Goal: Task Accomplishment & Management: Complete application form

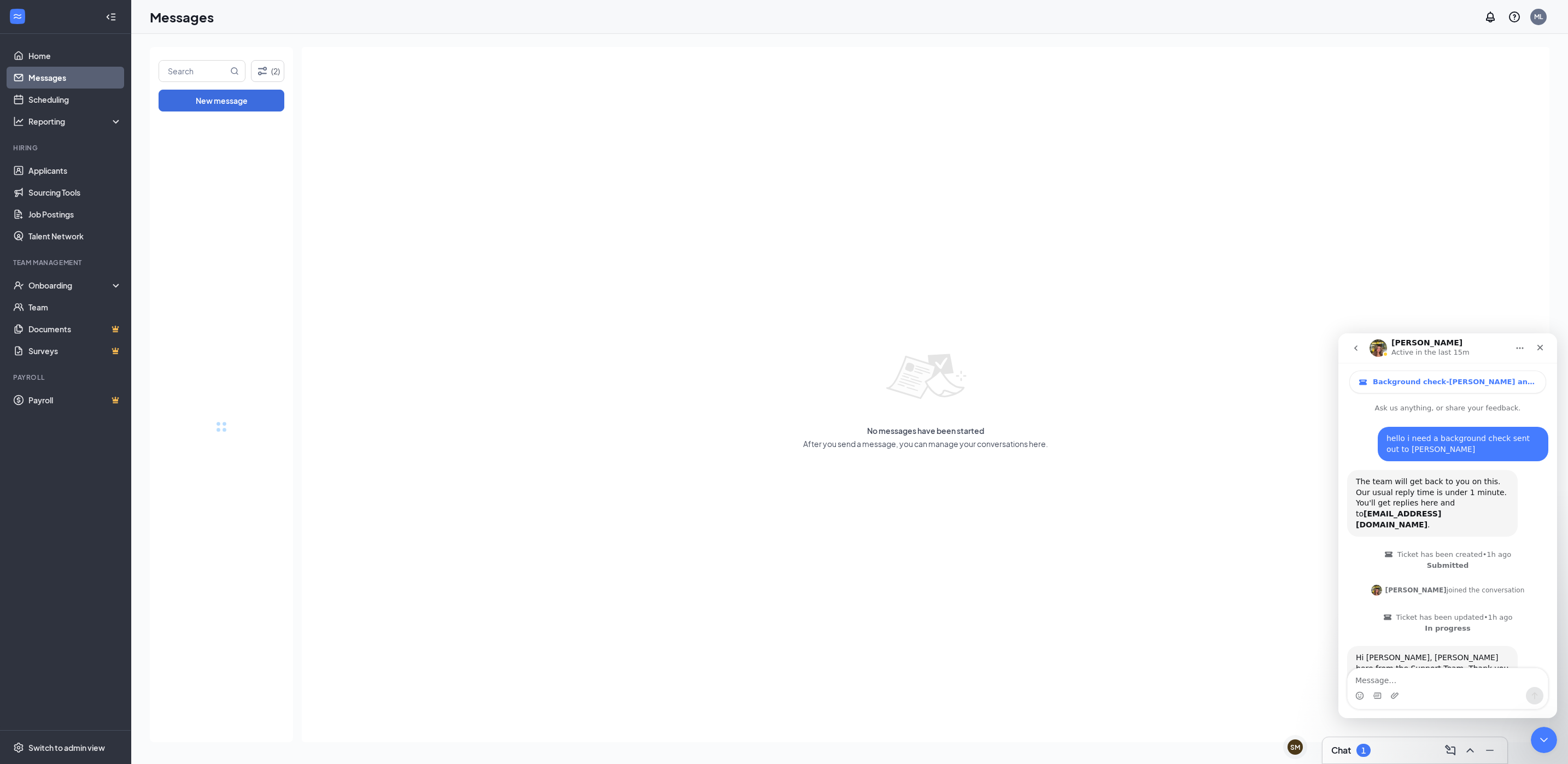
scroll to position [1037, 0]
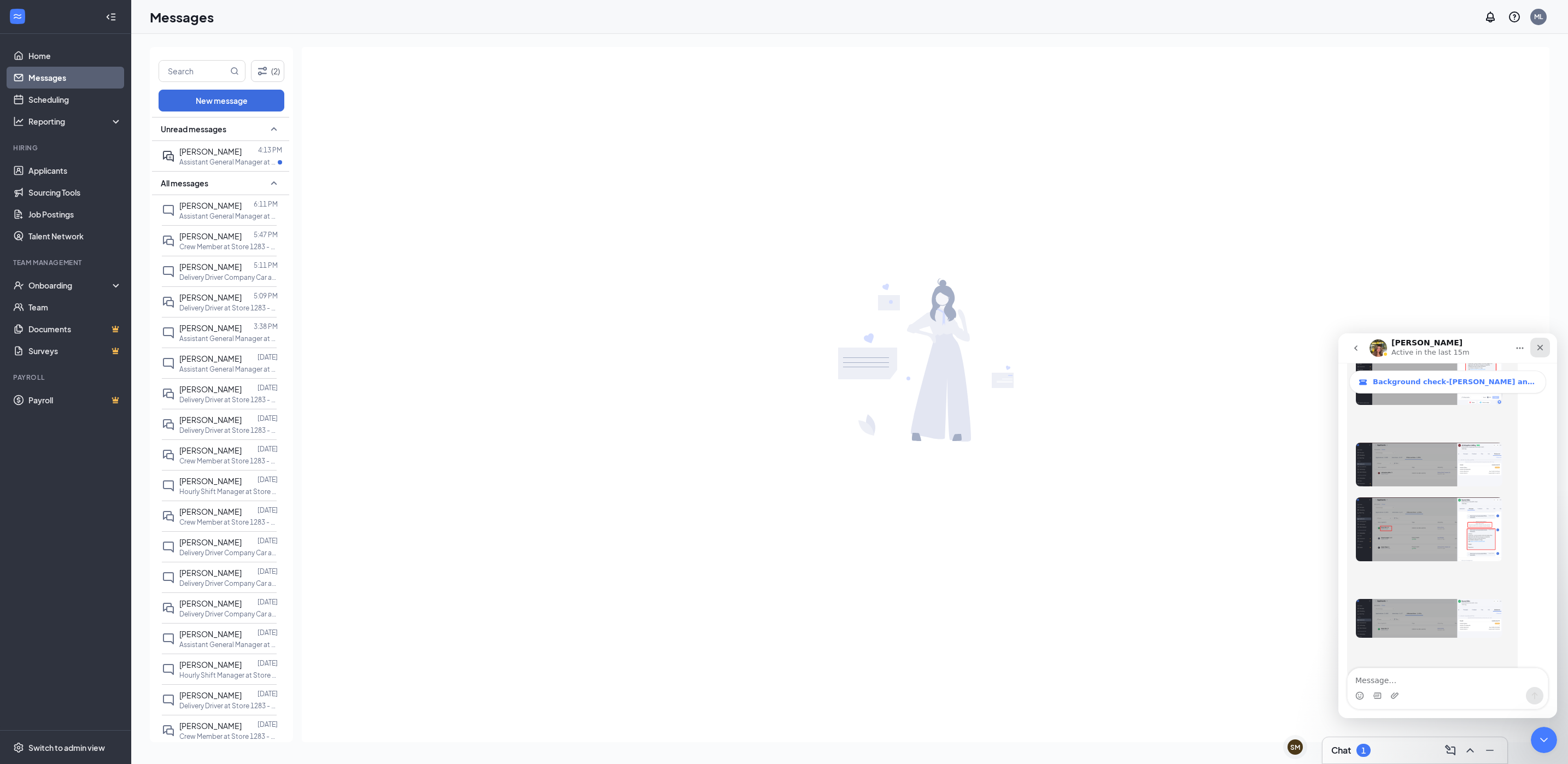
click at [1537, 346] on icon "Close" at bounding box center [1539, 347] width 9 height 9
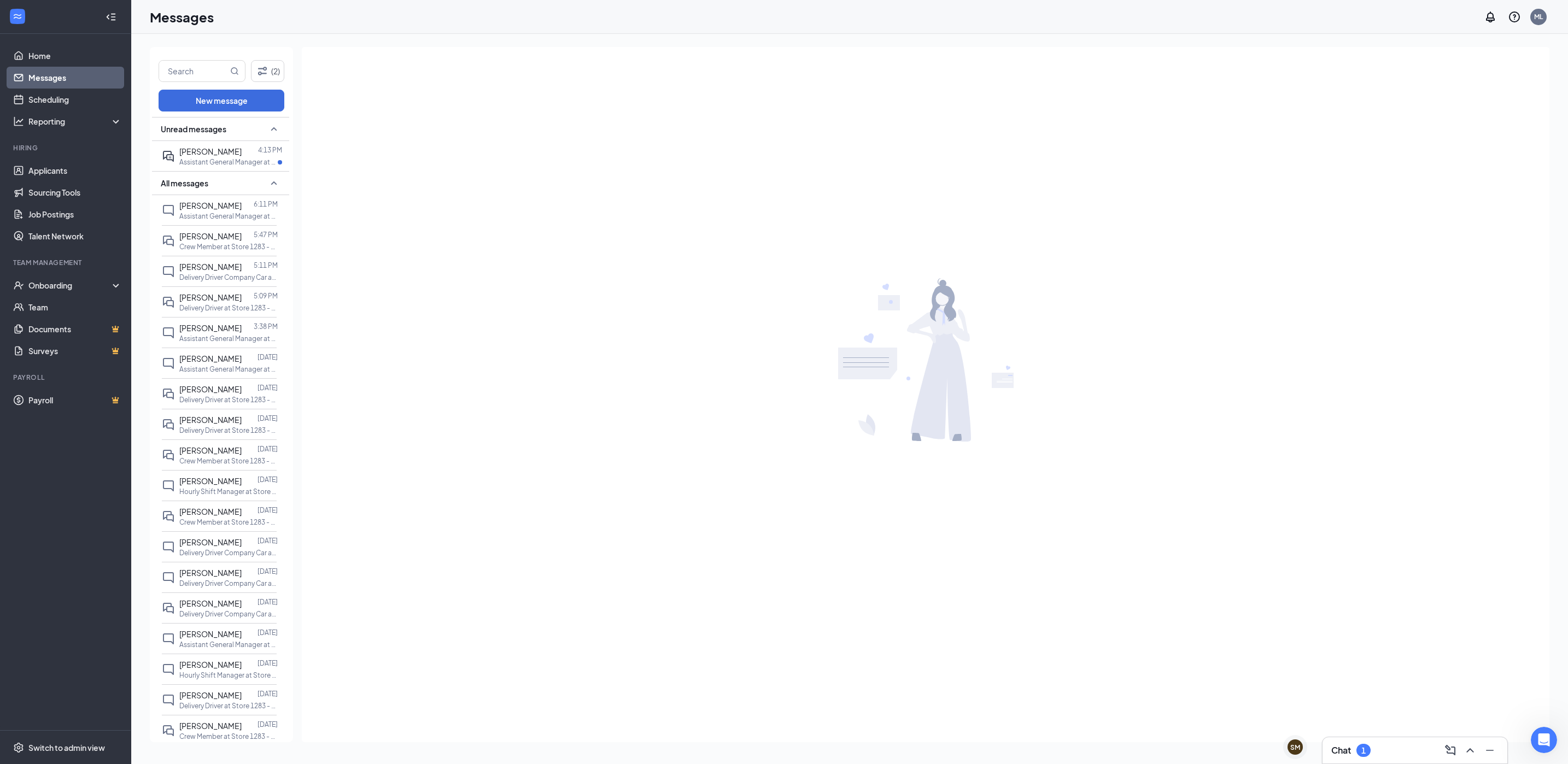
scroll to position [1015, 0]
click at [227, 251] on p "Crew Member at Store 1283 - Orem" at bounding box center [228, 247] width 98 height 9
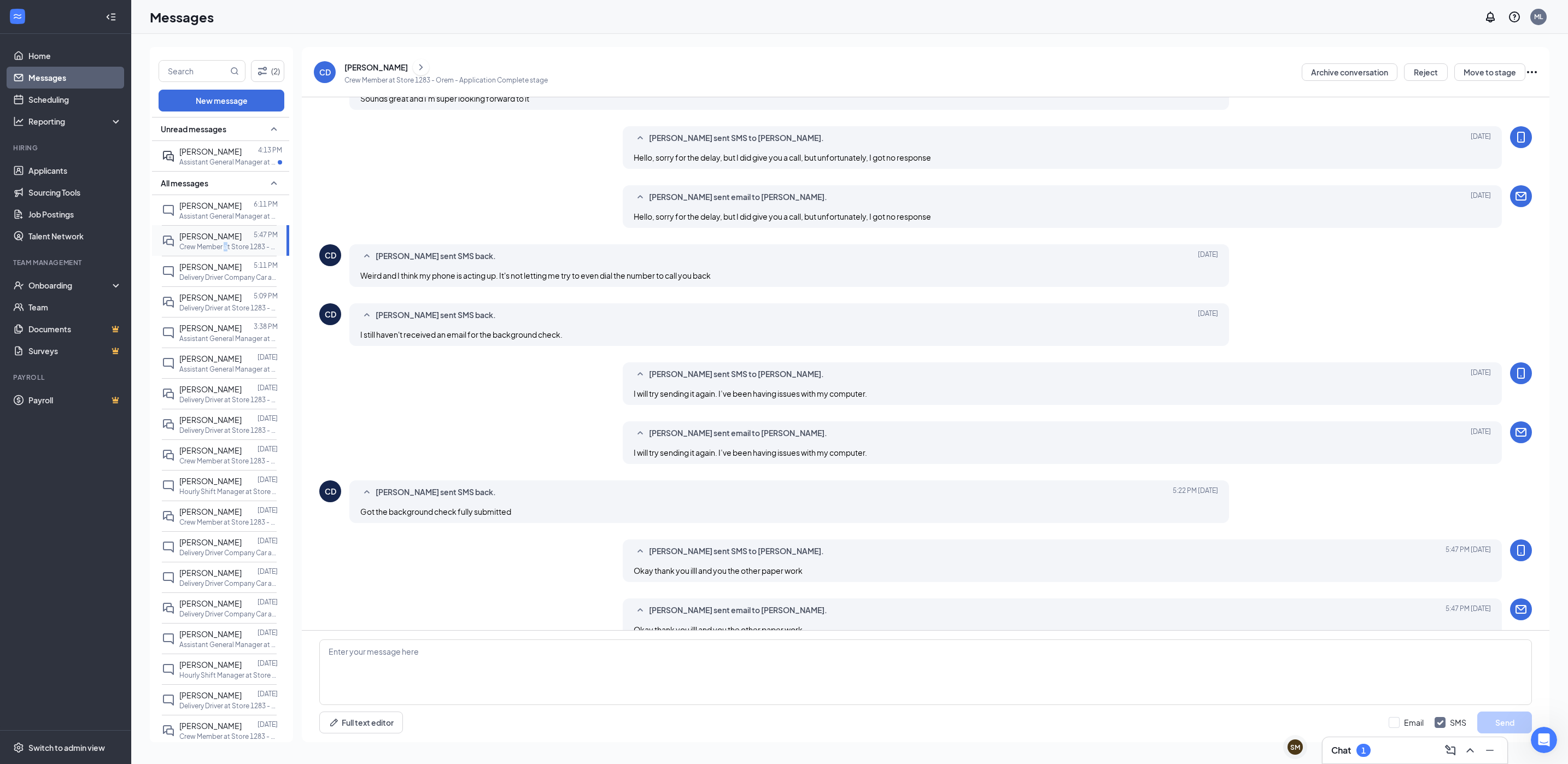
scroll to position [92, 0]
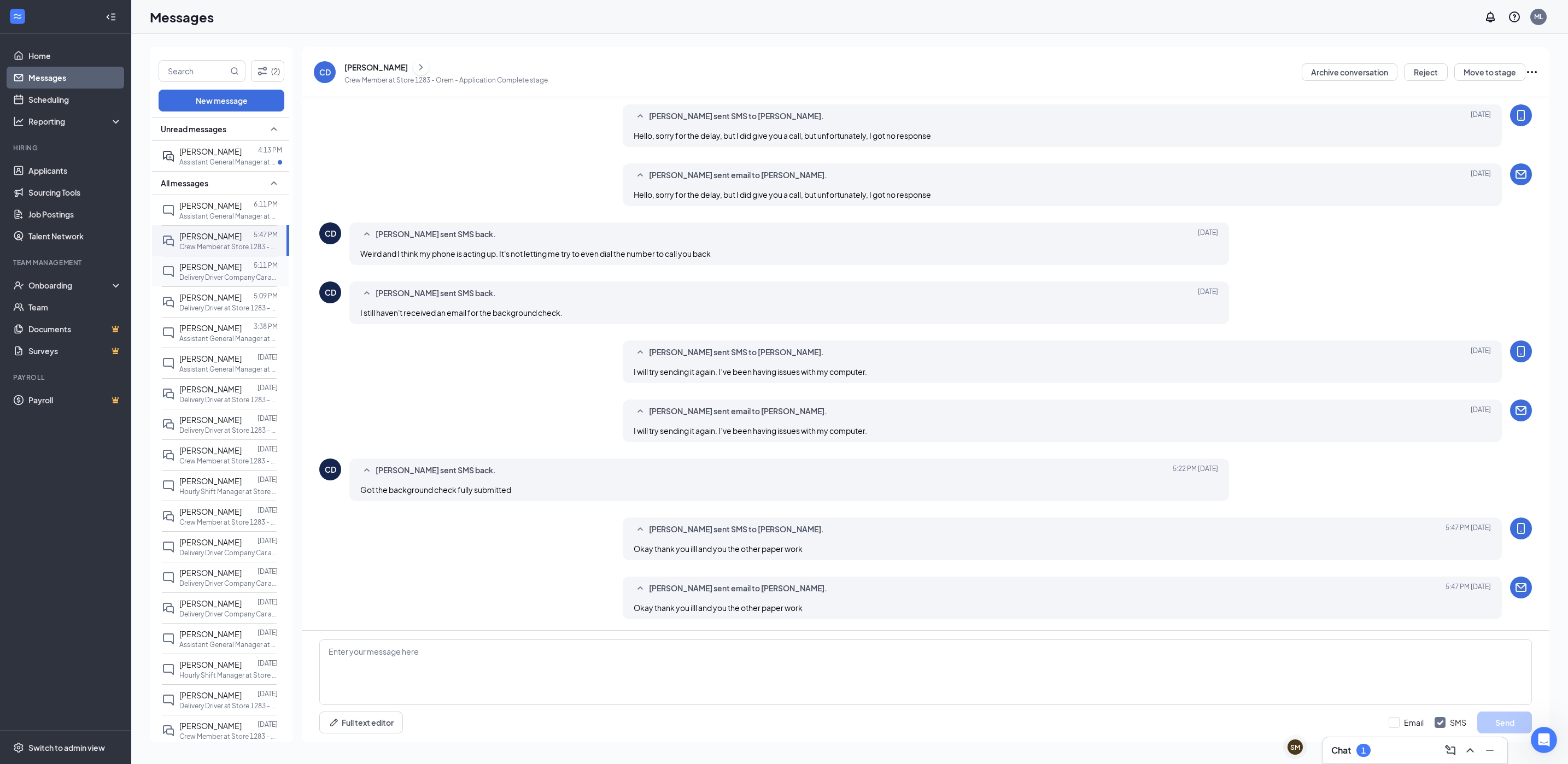
drag, startPoint x: 227, startPoint y: 251, endPoint x: 220, endPoint y: 271, distance: 21.2
click at [220, 271] on span "[PERSON_NAME]" at bounding box center [210, 267] width 62 height 10
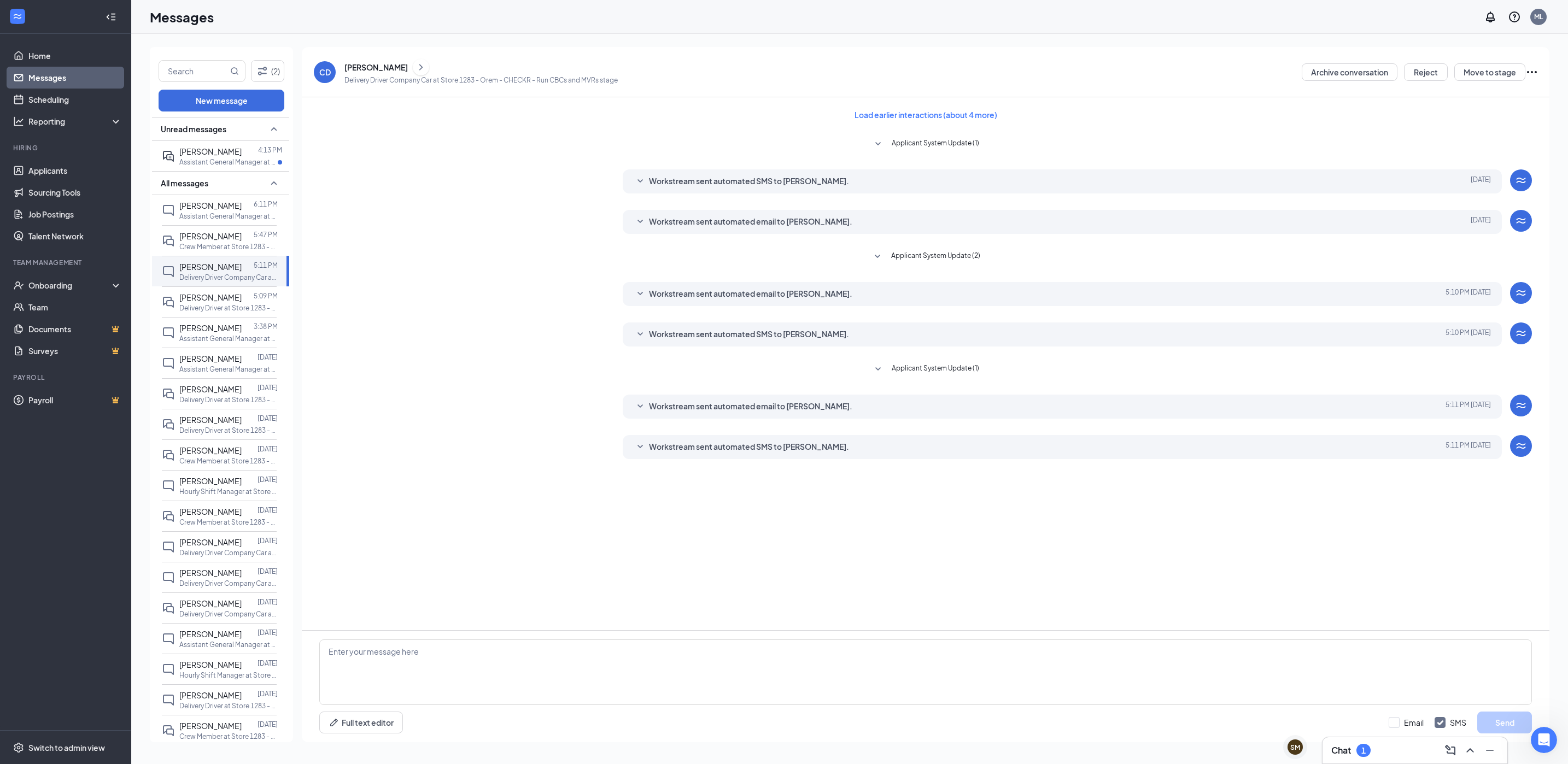
click at [395, 60] on div "[PERSON_NAME]" at bounding box center [481, 67] width 273 height 17
click at [387, 66] on div "[PERSON_NAME]" at bounding box center [376, 67] width 64 height 11
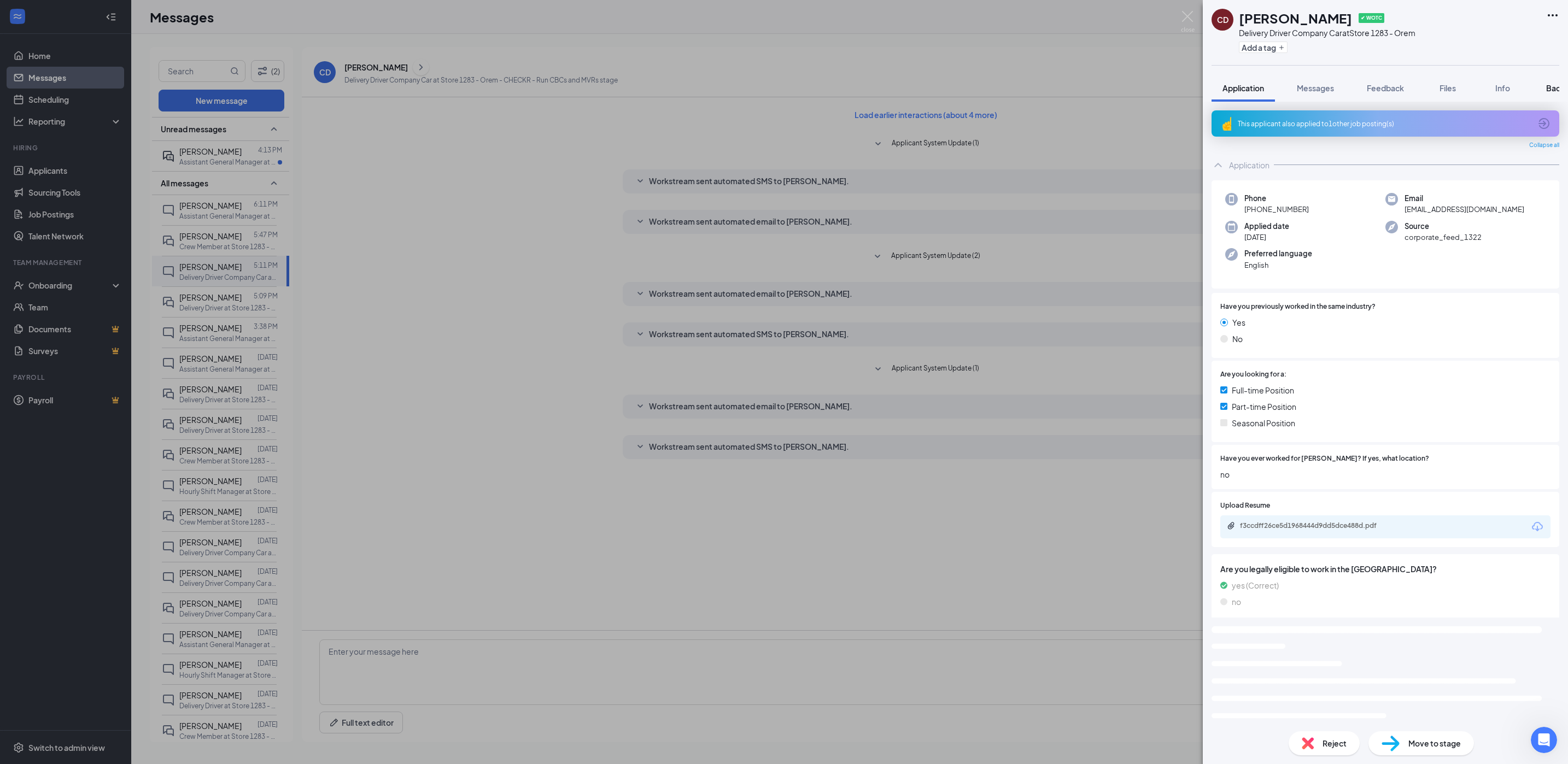
click at [1549, 86] on span "Background" at bounding box center [1569, 88] width 45 height 10
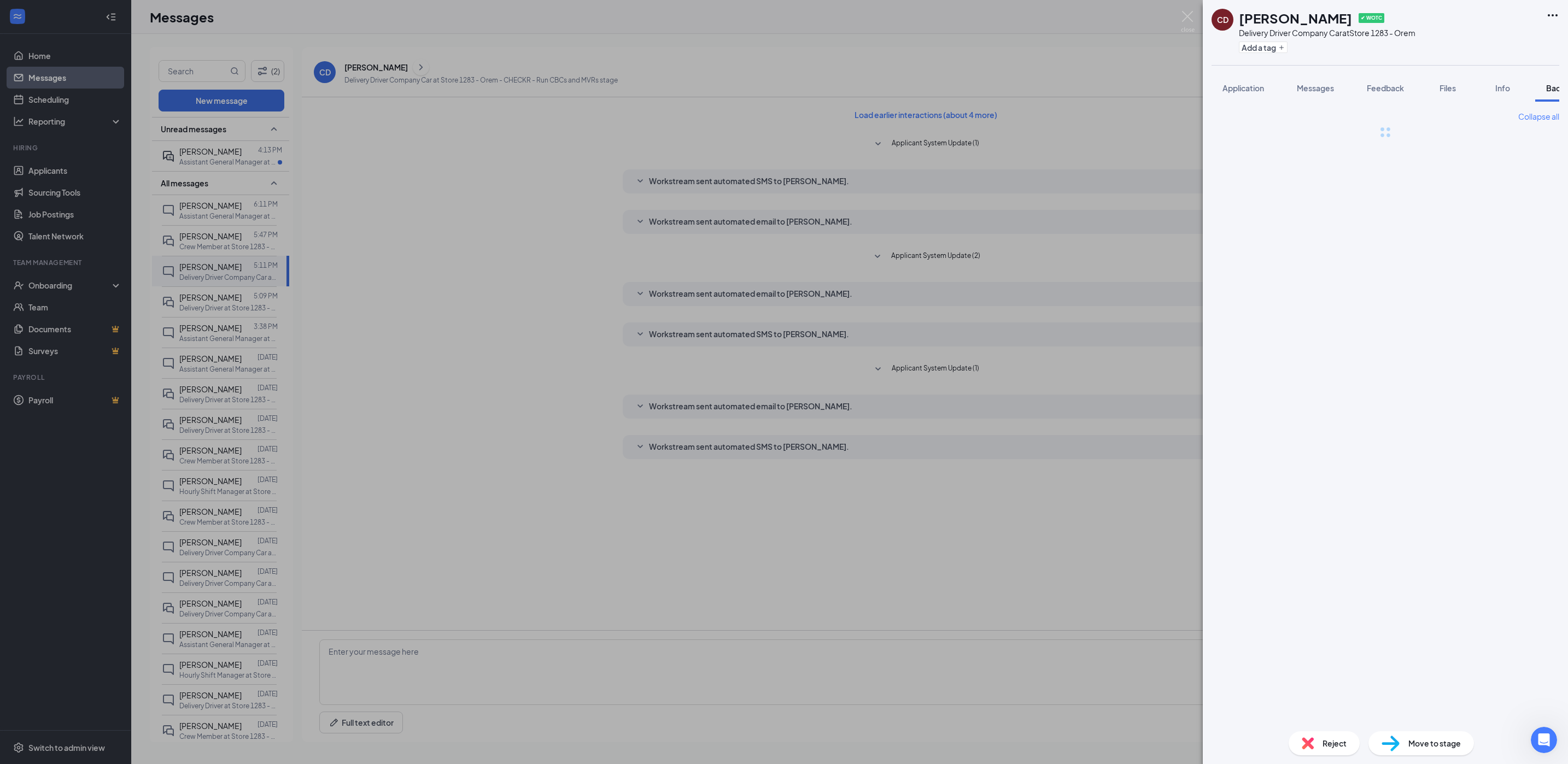
scroll to position [0, 44]
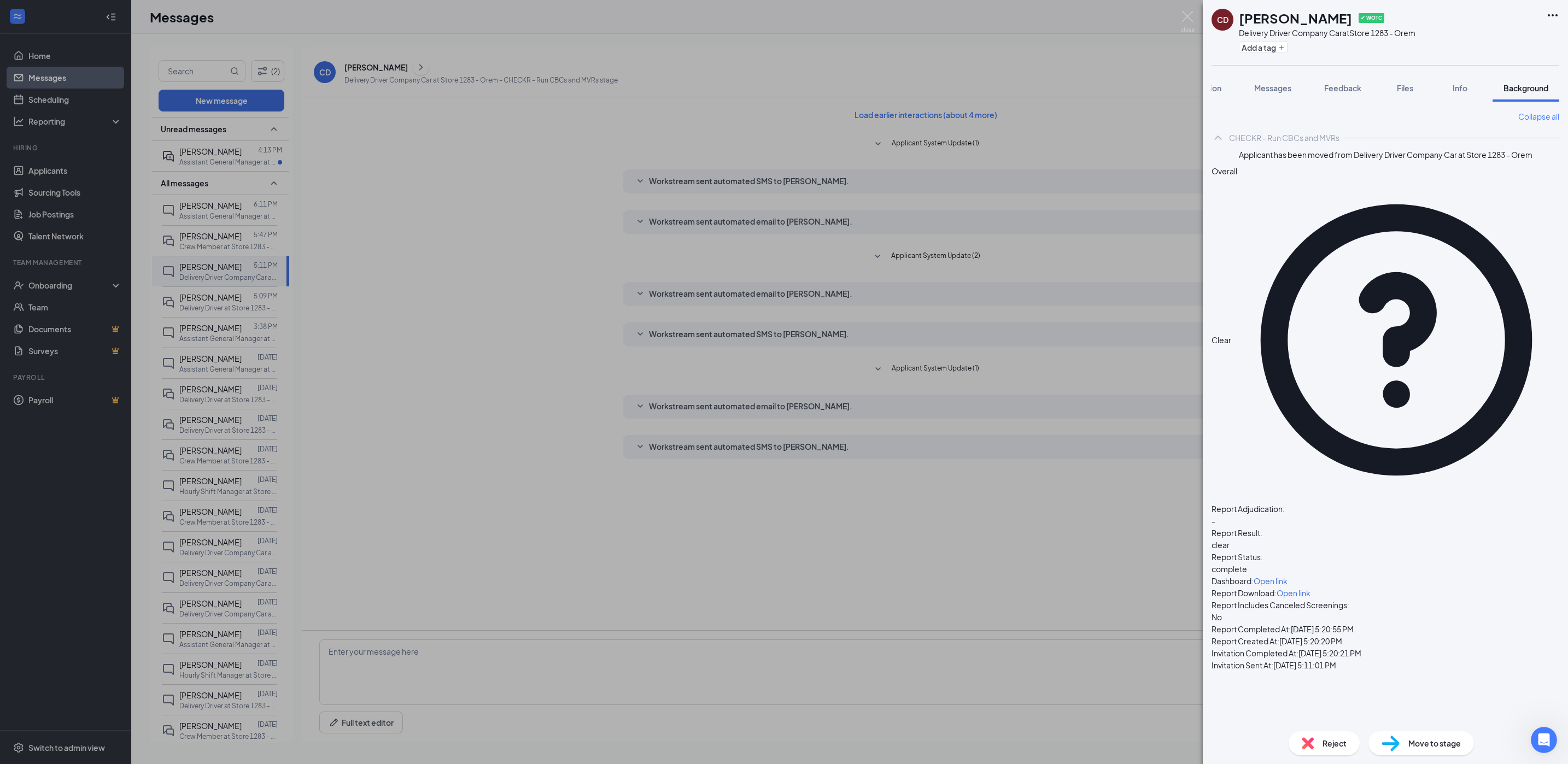
click at [1427, 749] on div "Move to stage" at bounding box center [1421, 743] width 106 height 24
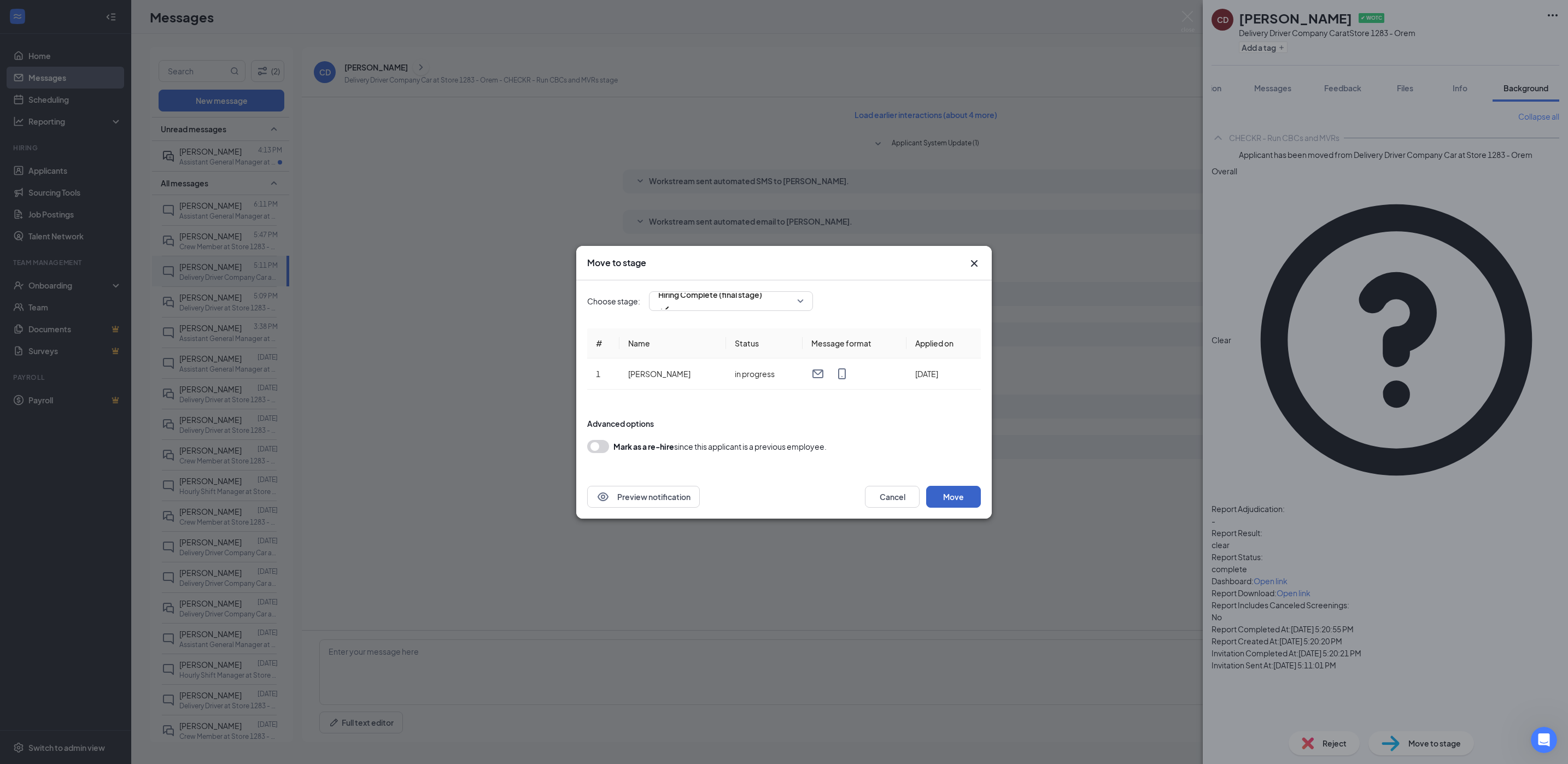
click at [960, 487] on button "Move" at bounding box center [953, 496] width 54 height 22
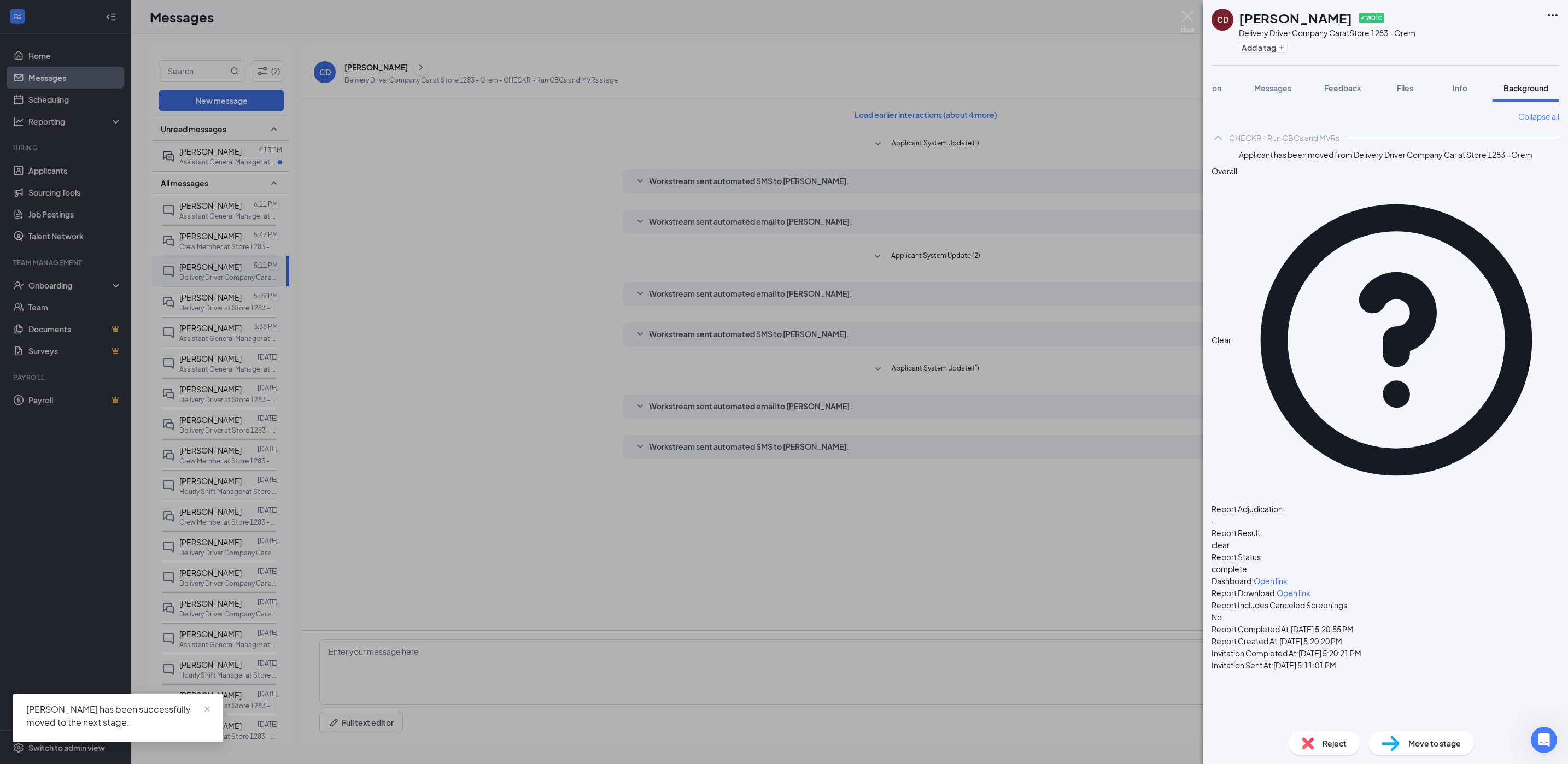
drag, startPoint x: 374, startPoint y: 243, endPoint x: 384, endPoint y: 243, distance: 10.0
click at [376, 243] on div "CD [PERSON_NAME] ✔ WOTC Delivery Driver Company Car at Store 1283 - Orem Add a …" at bounding box center [784, 382] width 1568 height 764
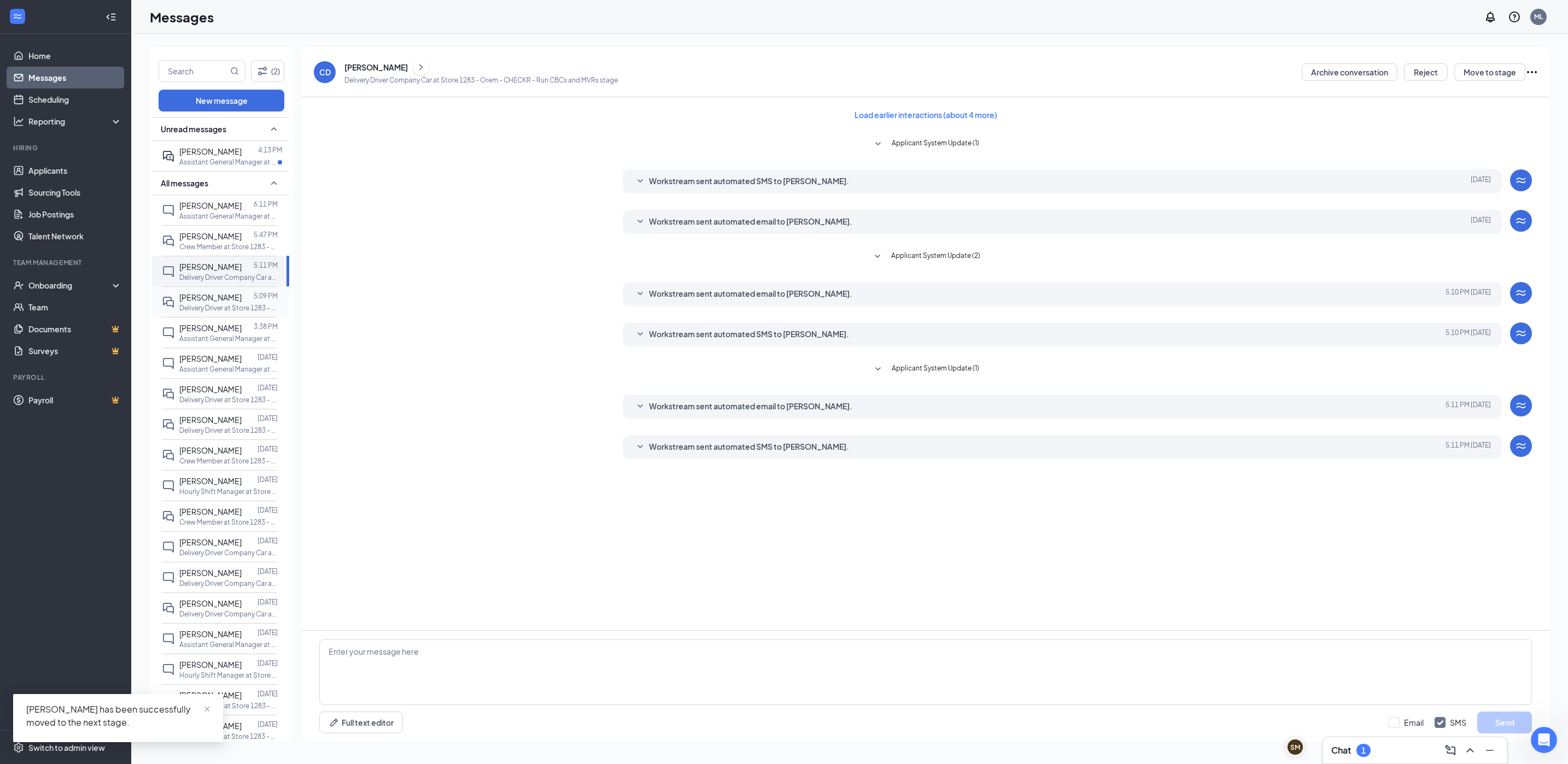
click at [242, 302] on div at bounding box center [248, 297] width 12 height 12
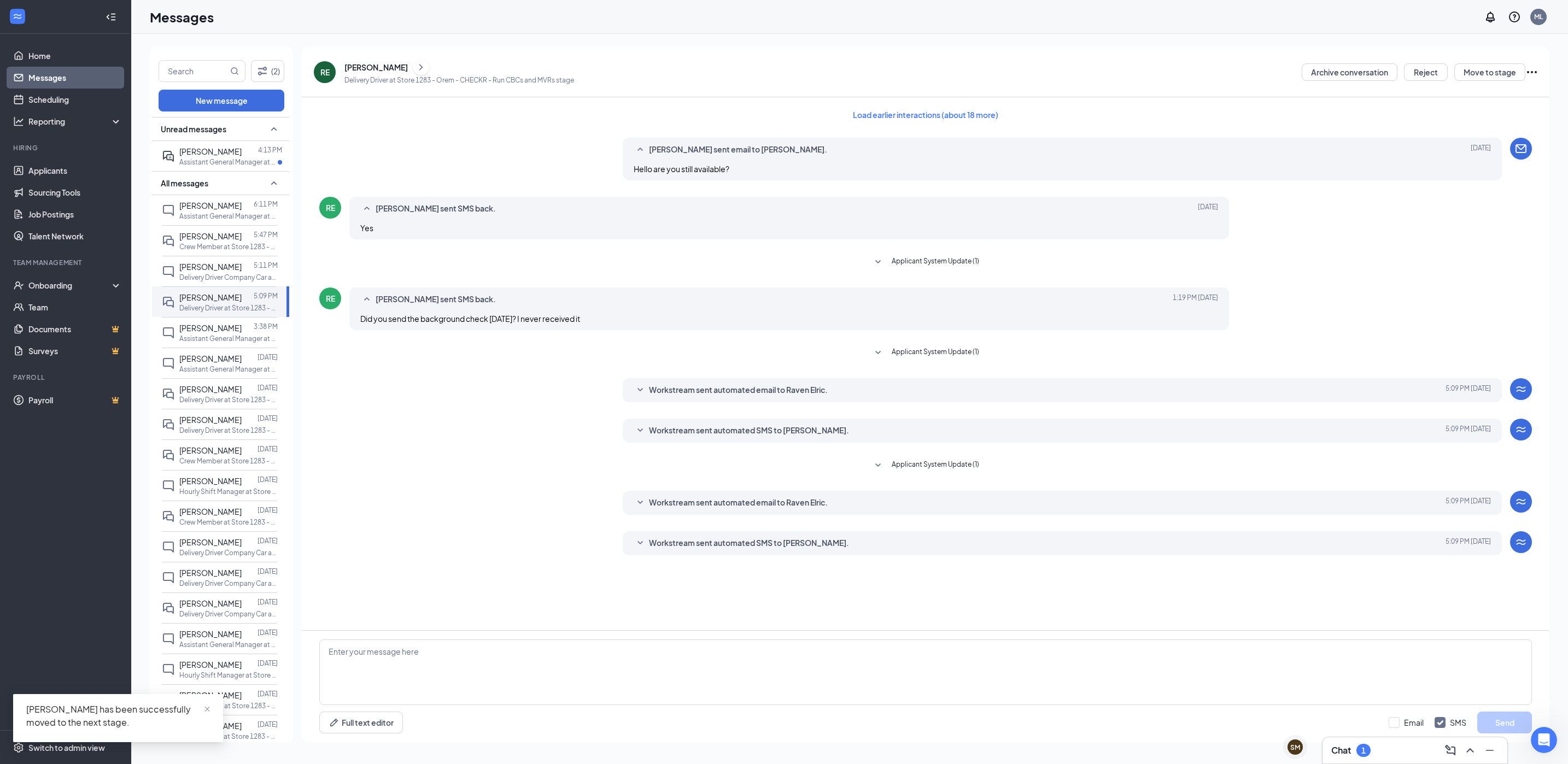
click at [368, 62] on div "[PERSON_NAME]" at bounding box center [376, 67] width 64 height 11
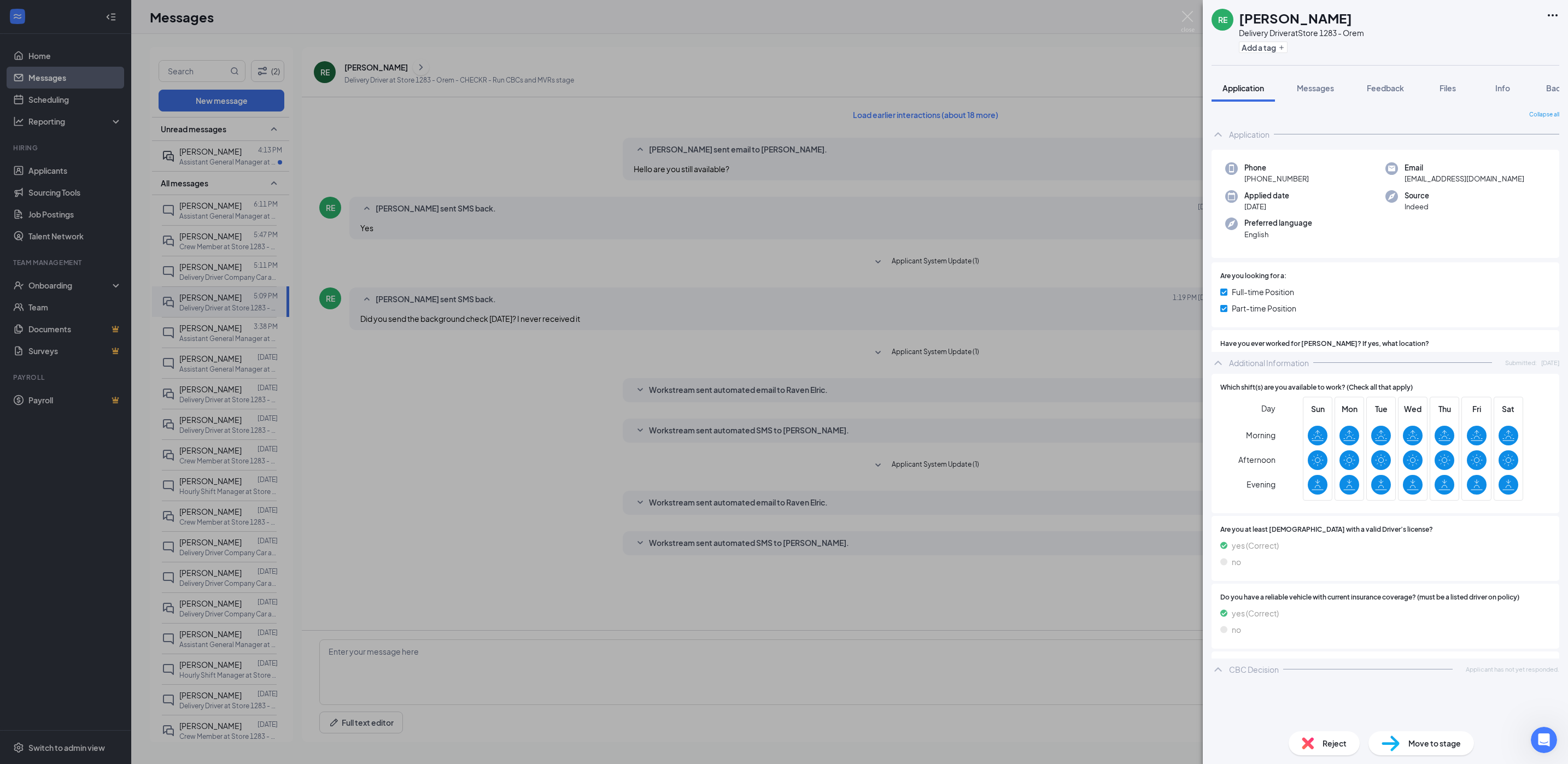
click at [1555, 86] on div "Application Messages Feedback Files Info Background" at bounding box center [1385, 88] width 365 height 27
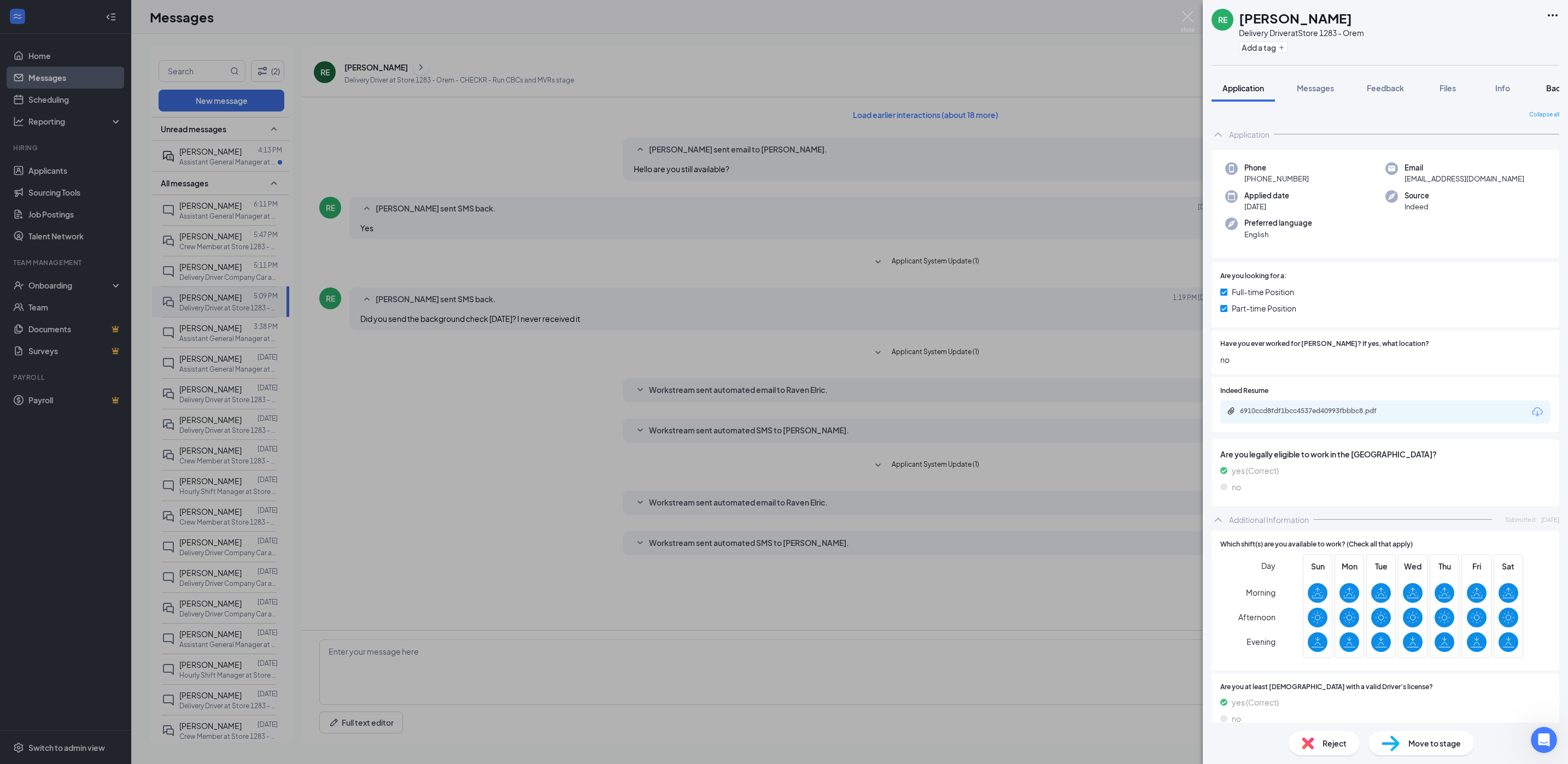
click at [1555, 86] on span "Background" at bounding box center [1569, 88] width 45 height 10
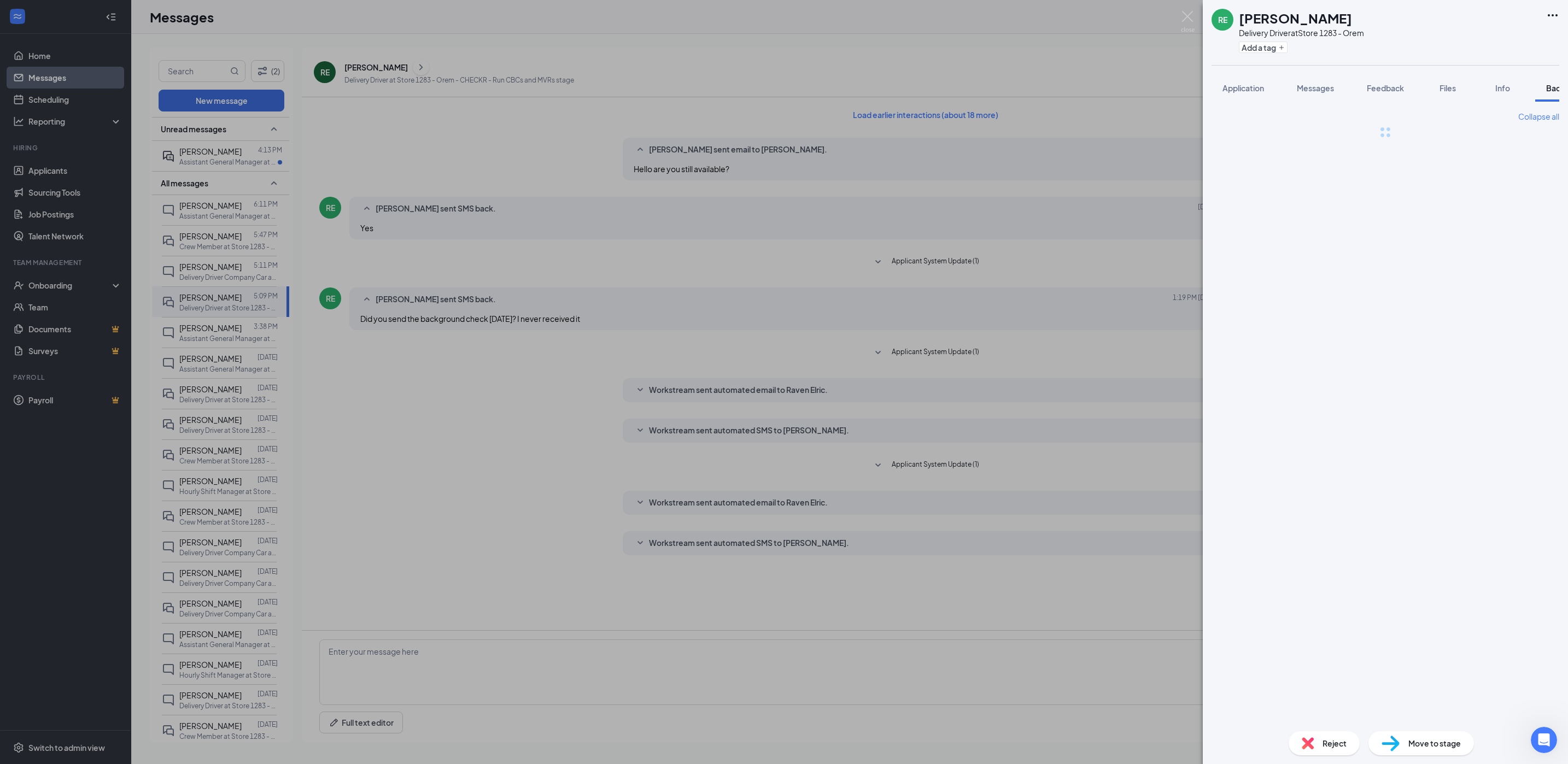
scroll to position [0, 44]
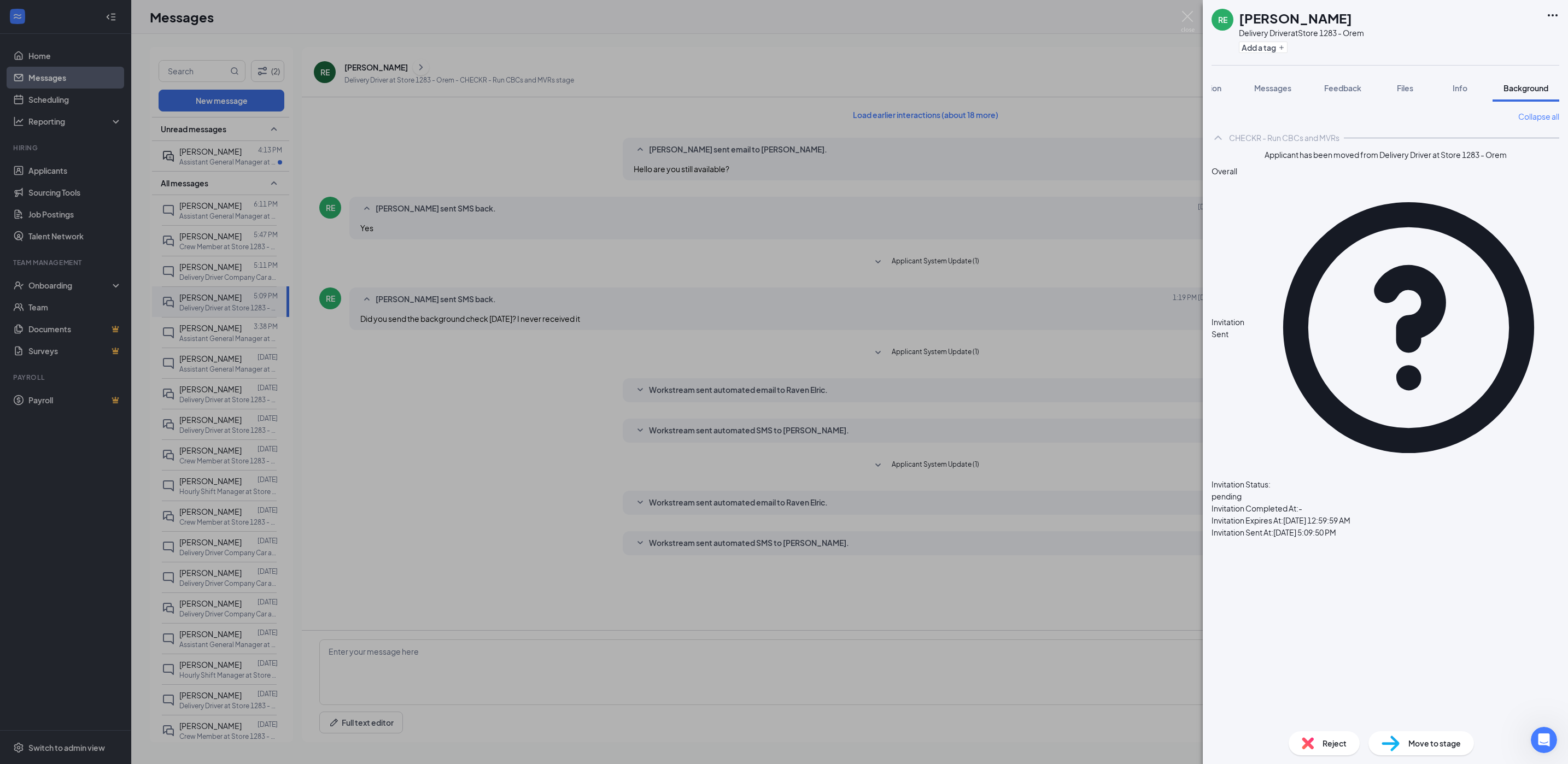
click at [508, 160] on div "RE [PERSON_NAME] Delivery Driver at Store 1283 - Orem Add a tag Application Mes…" at bounding box center [784, 382] width 1568 height 764
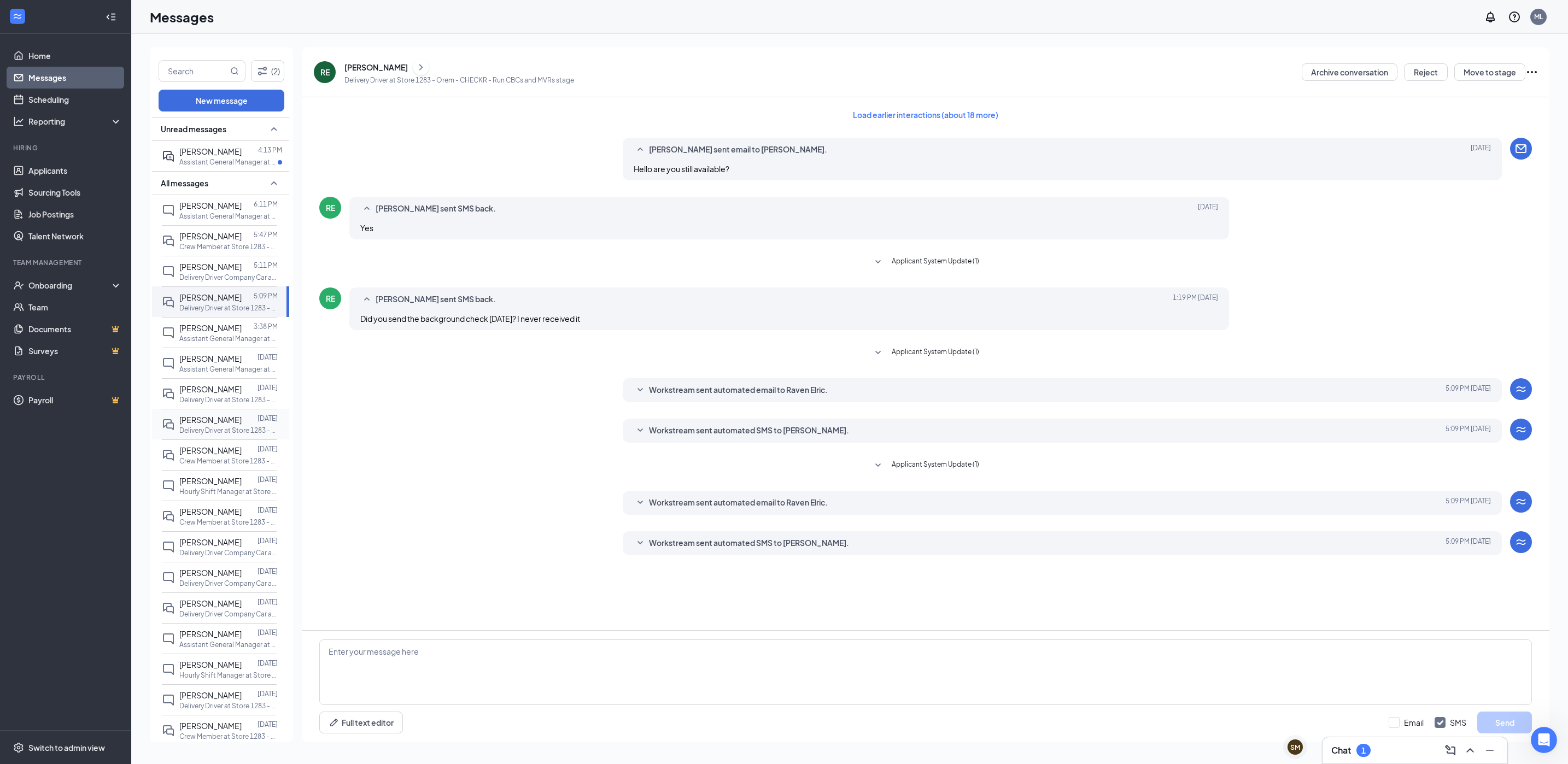
click at [222, 422] on span "[PERSON_NAME]" at bounding box center [210, 419] width 62 height 10
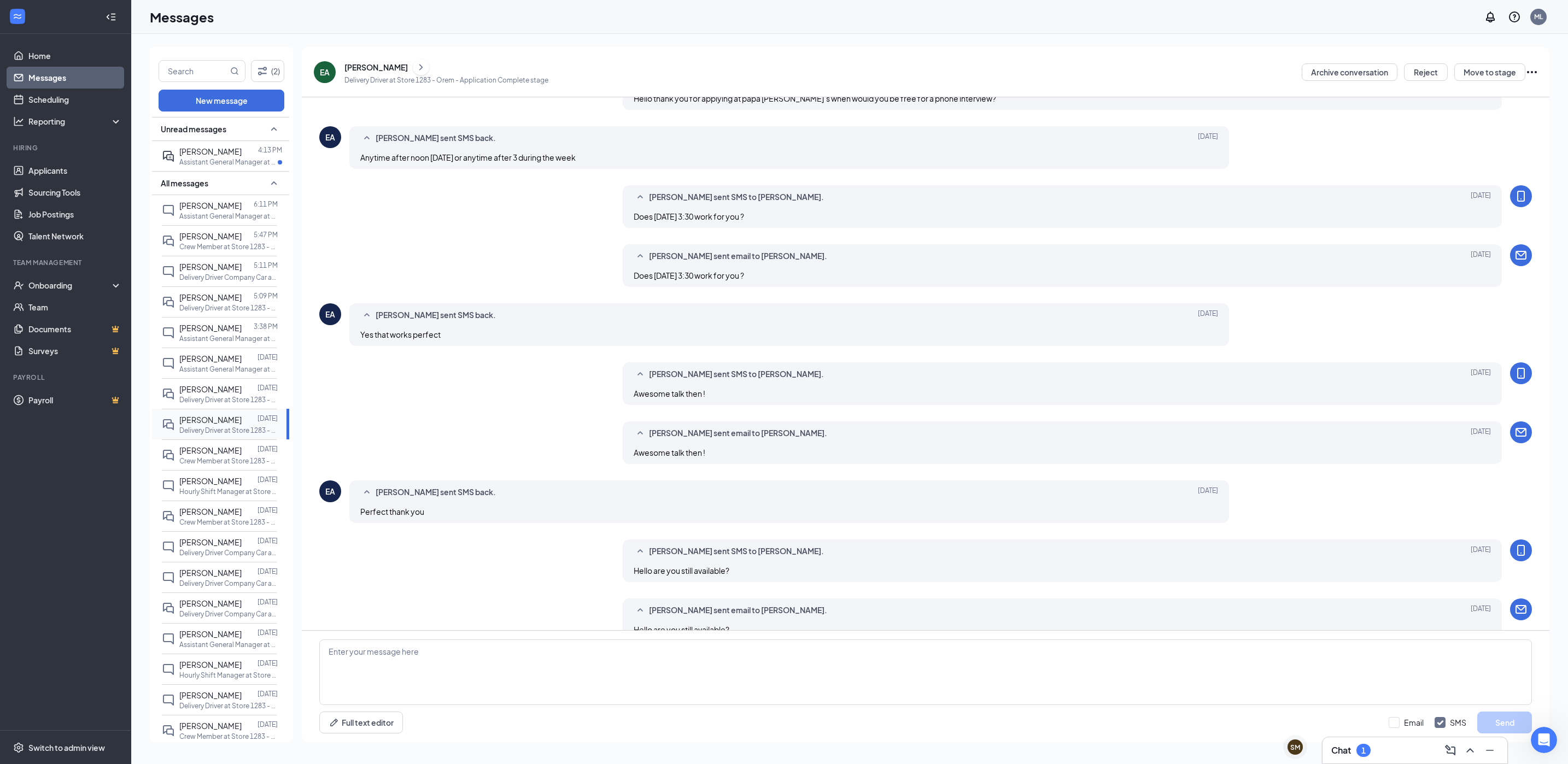
scroll to position [92, 0]
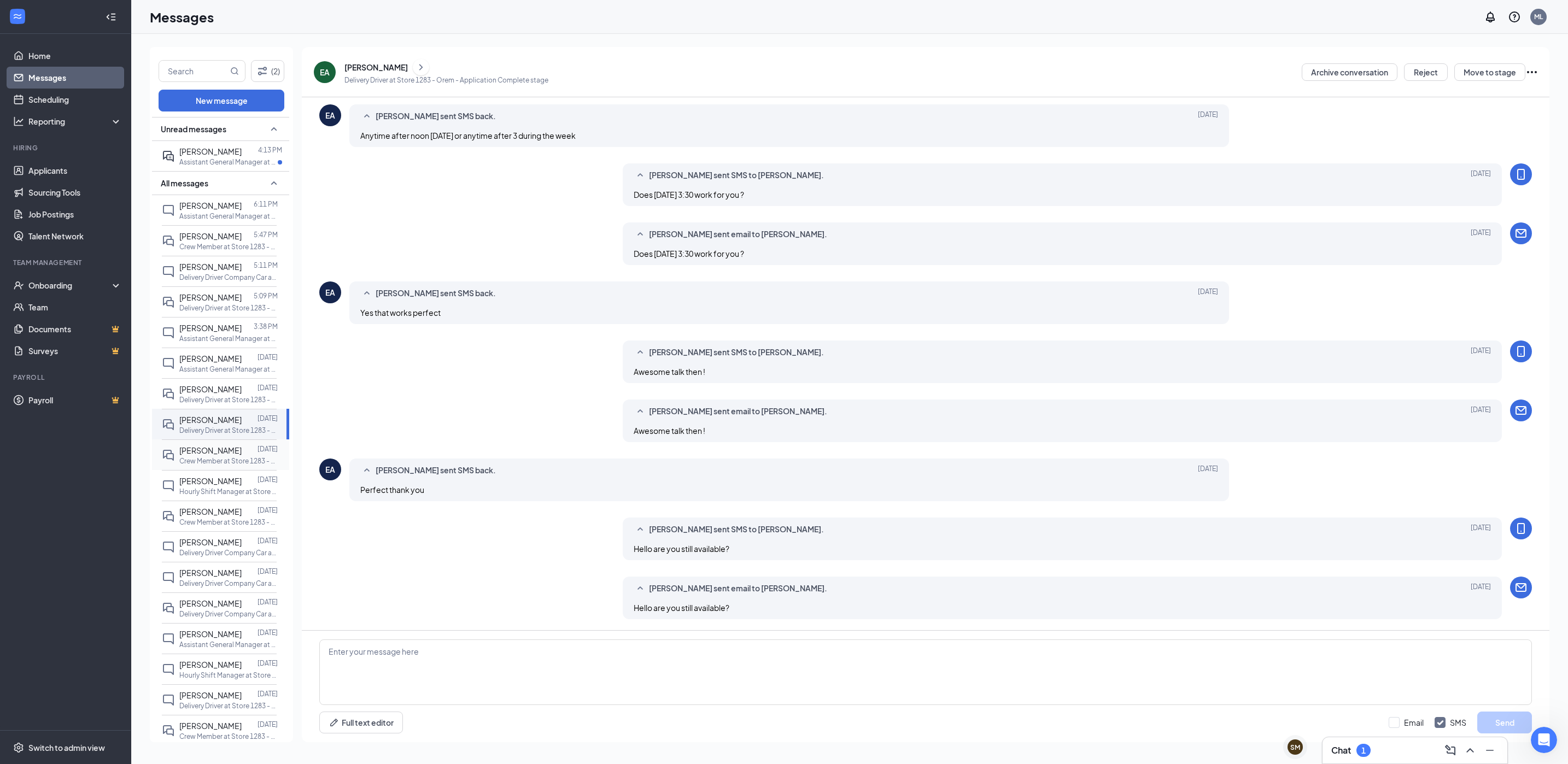
click at [213, 466] on p "Crew Member at Store 1283 - Orem" at bounding box center [228, 461] width 98 height 9
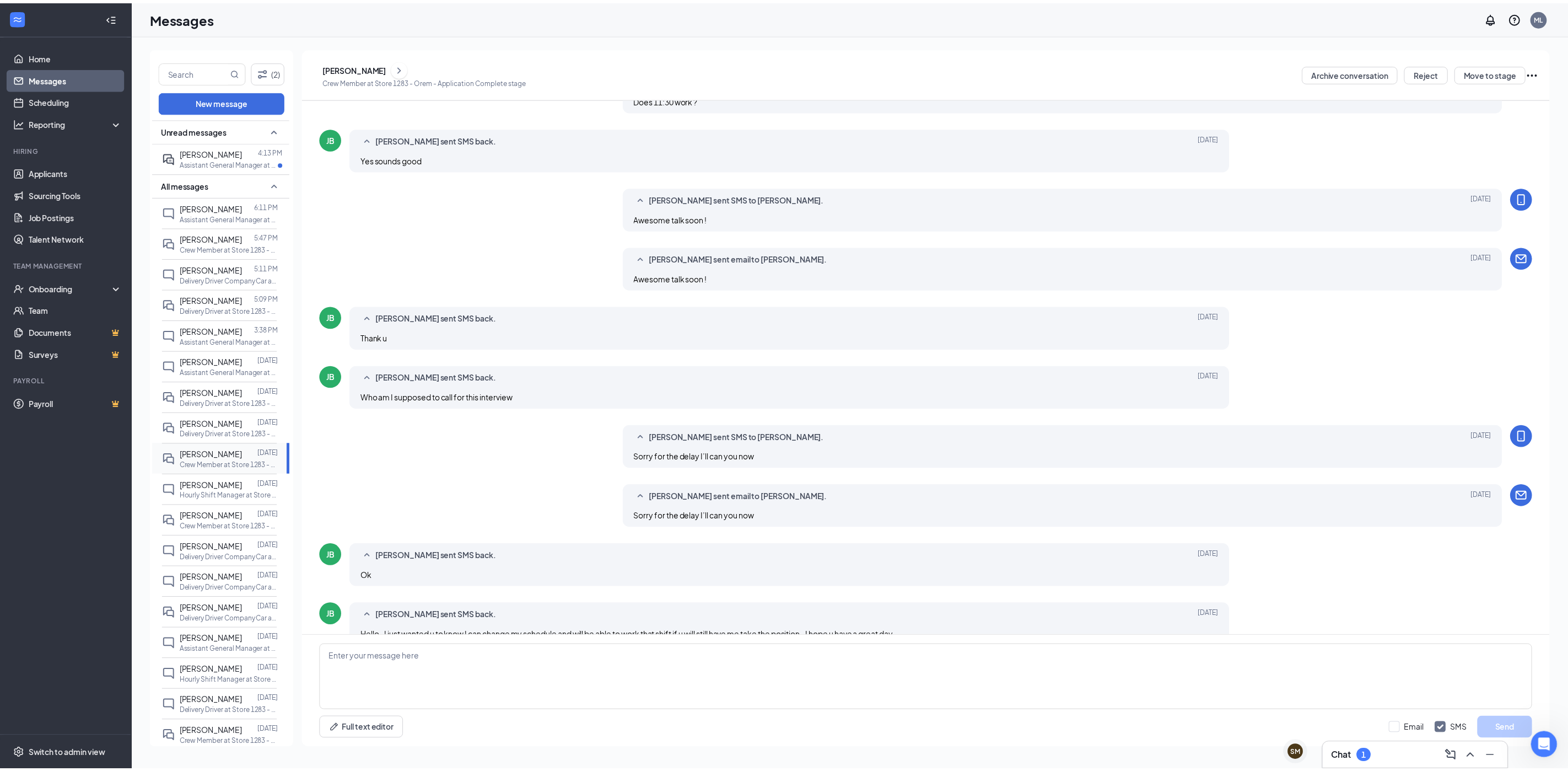
scroll to position [93, 0]
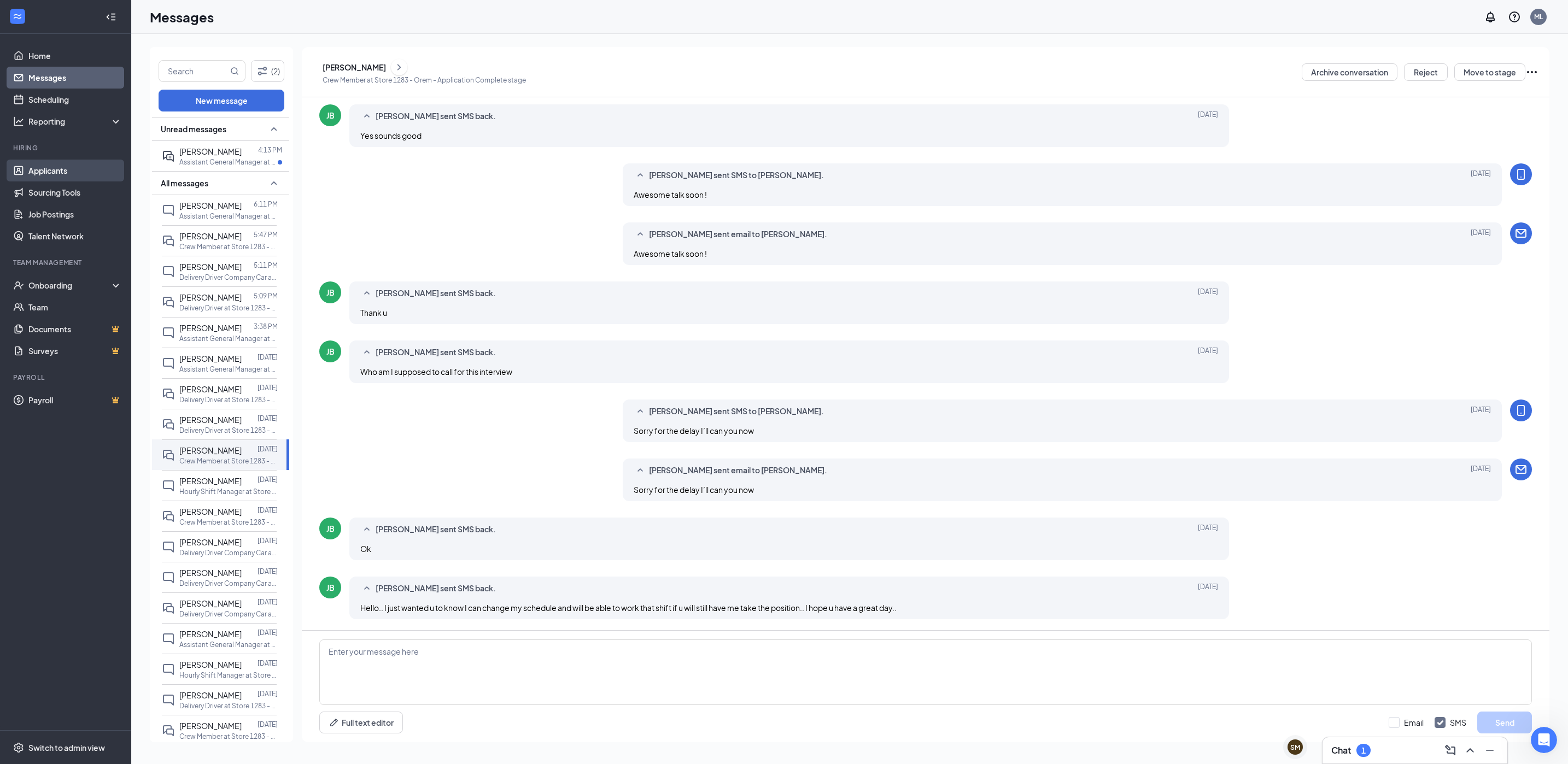
click at [91, 172] on link "Applicants" at bounding box center [75, 170] width 94 height 22
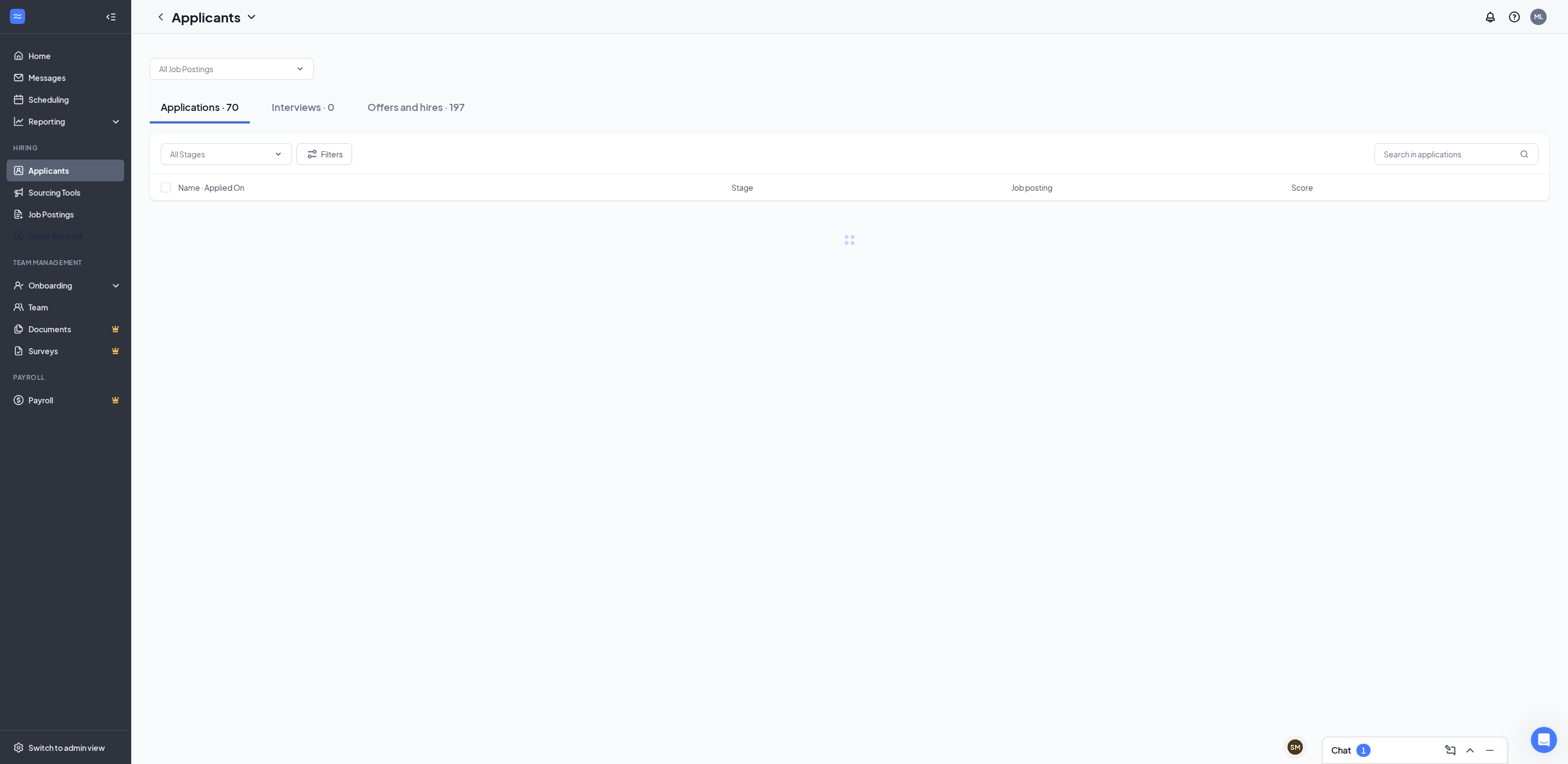
click at [62, 271] on li "Team Management Onboarding Overview E-Verify Onboarding Documents Activity log …" at bounding box center [65, 310] width 131 height 104
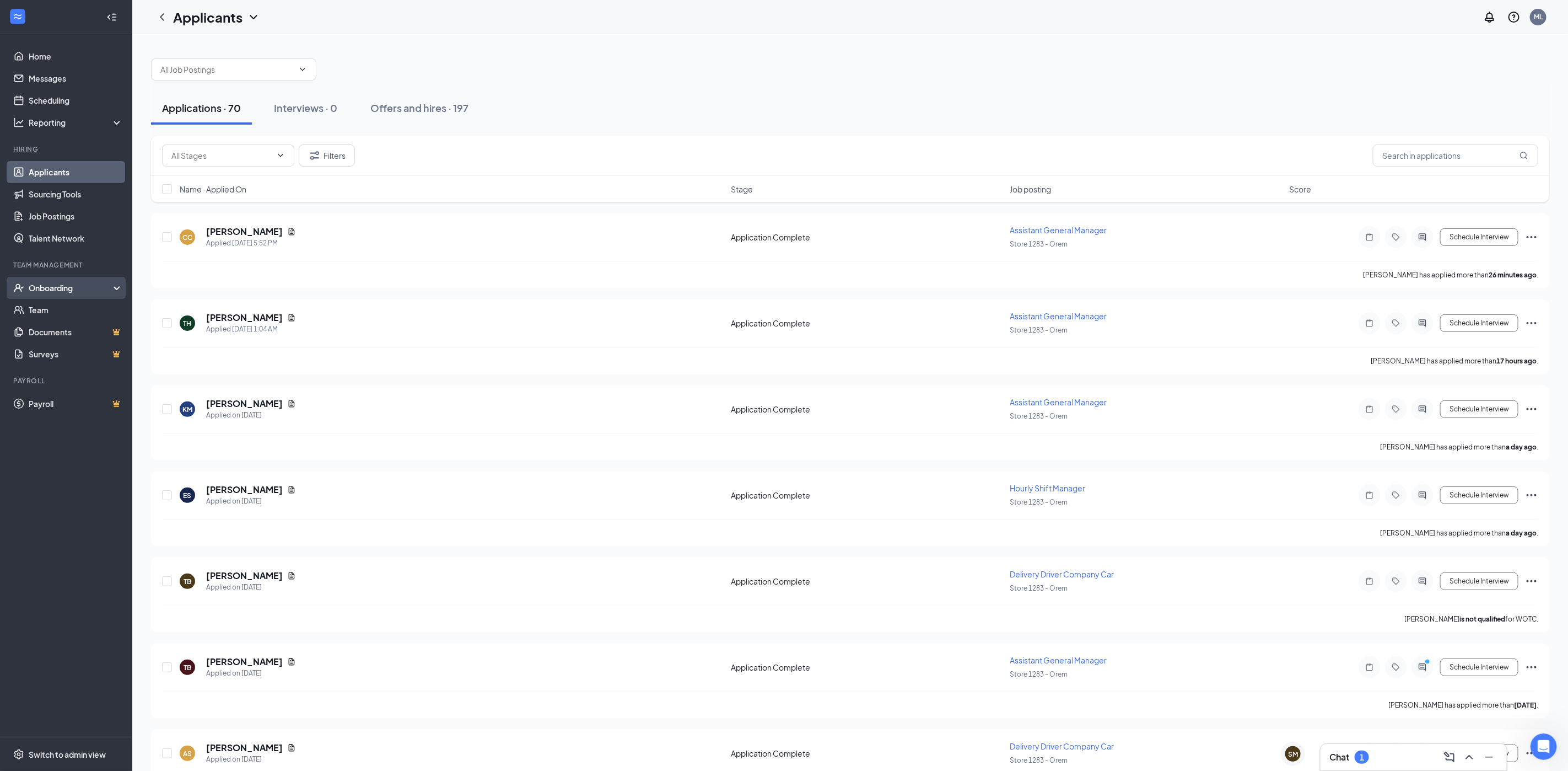
click at [62, 285] on div "Onboarding" at bounding box center [71, 288] width 85 height 11
click at [64, 315] on link "Overview" at bounding box center [76, 309] width 94 height 22
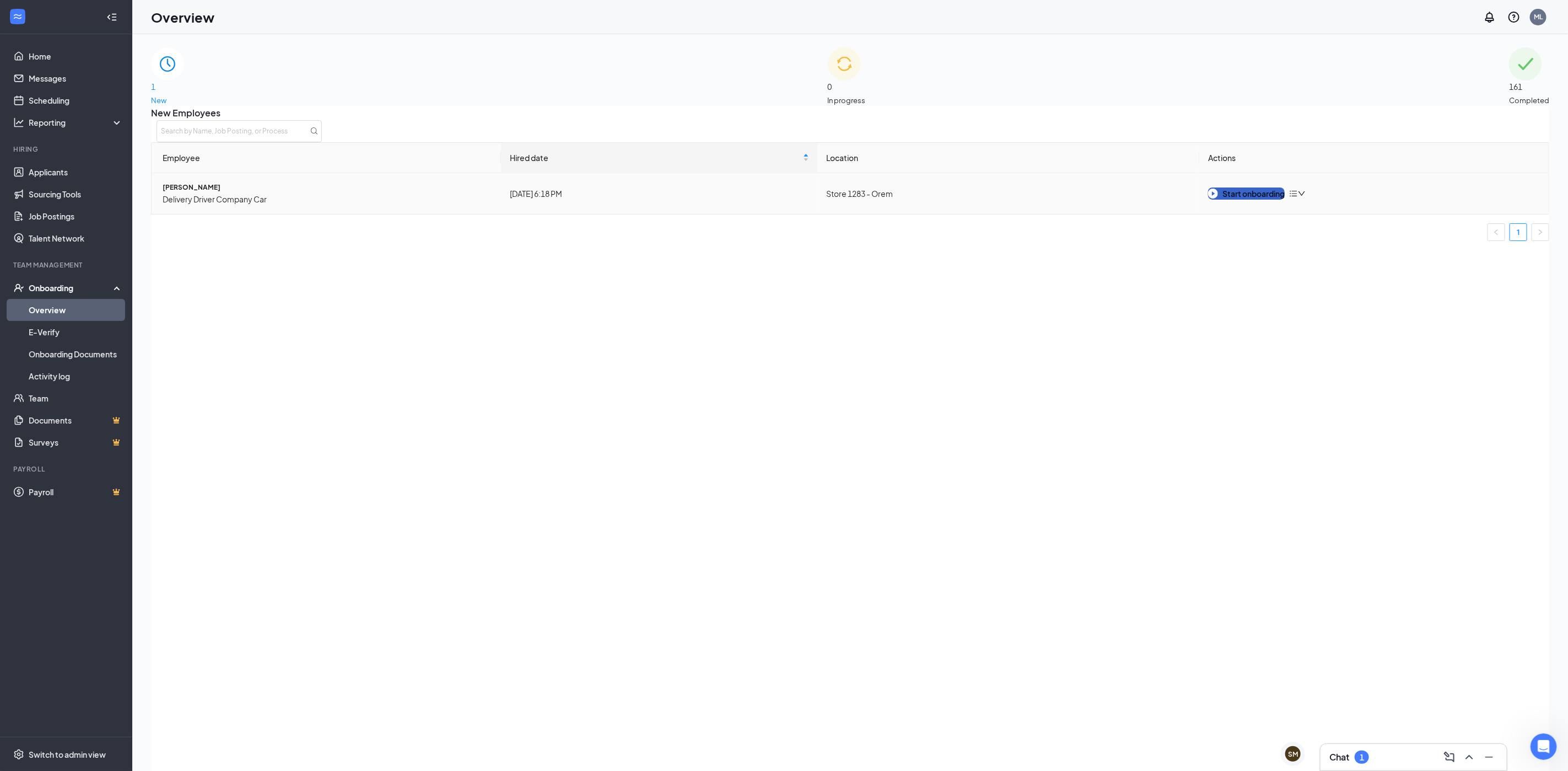
click at [1250, 199] on button "Start onboarding" at bounding box center [1246, 193] width 77 height 12
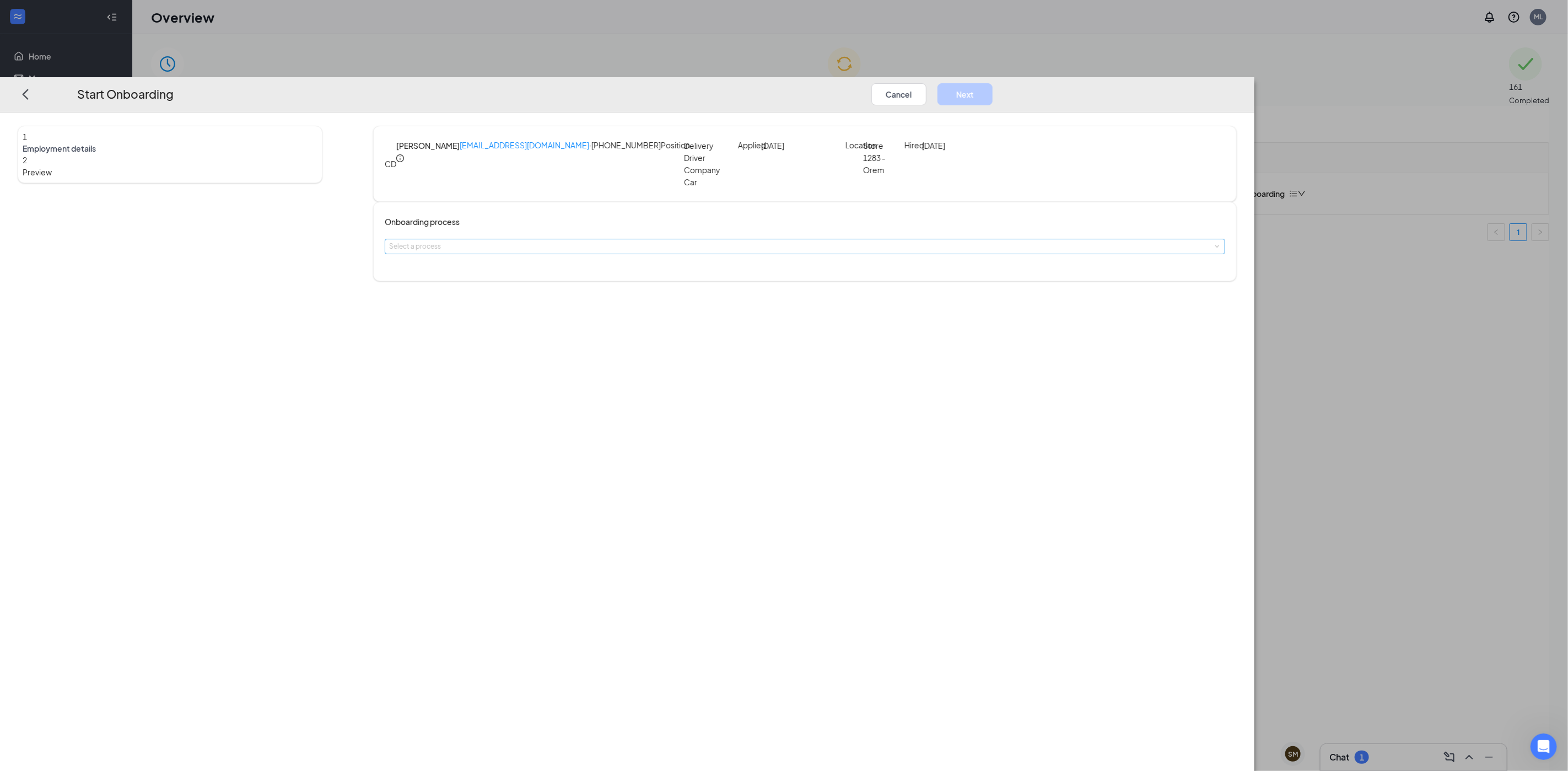
click at [793, 241] on div "Select a process" at bounding box center [803, 246] width 827 height 11
click at [784, 258] on li "Delivery Driver - Company Car" at bounding box center [718, 268] width 181 height 20
click at [469, 392] on div at bounding box center [430, 398] width 78 height 14
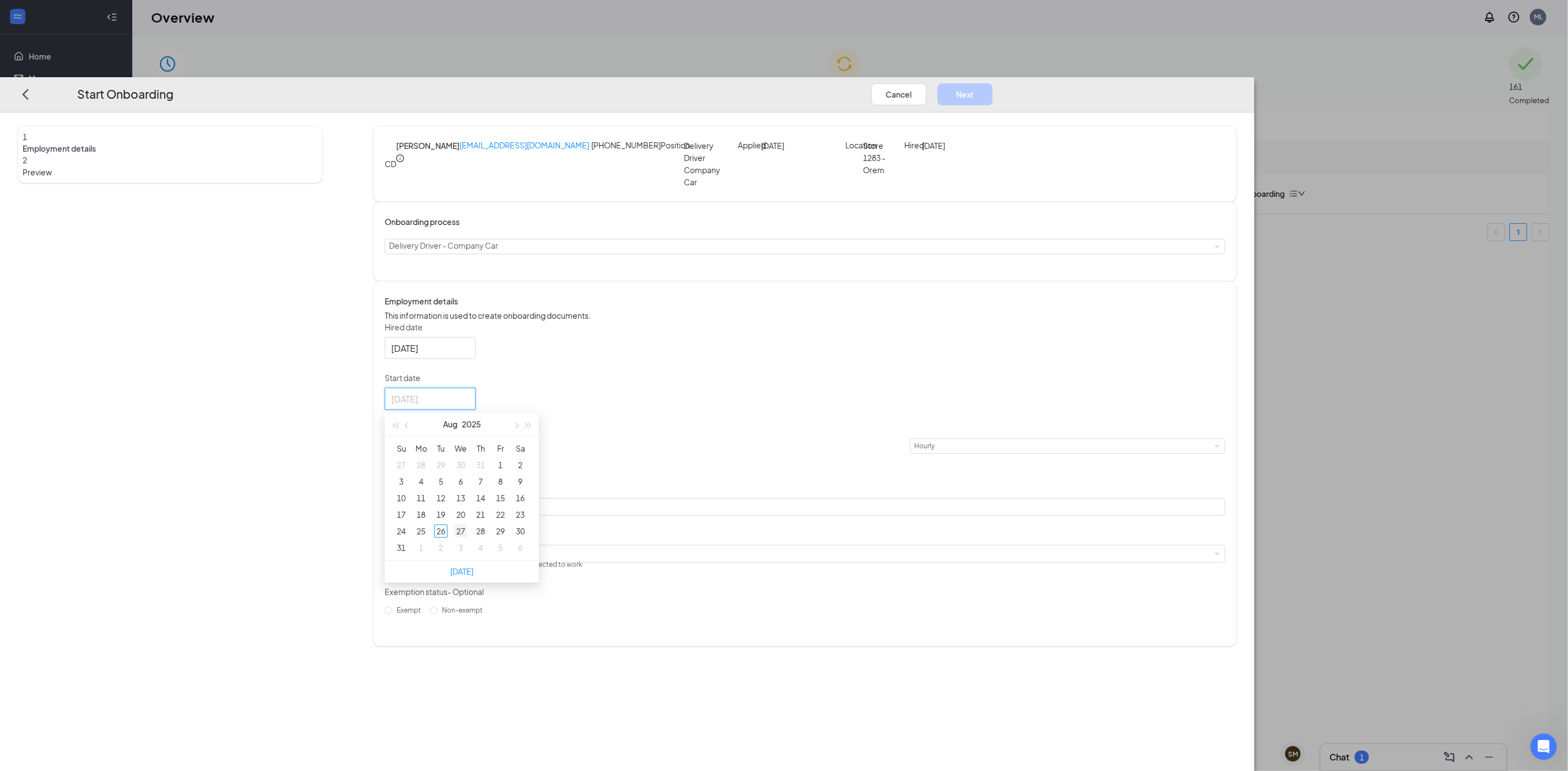
type input "[DATE]"
click at [468, 524] on div "27" at bounding box center [461, 531] width 13 height 13
click at [864, 379] on div "Hired date [DATE] Start date [DATE] [DATE] Su Mo Tu We Th Fr Sa 27 28 29 30 31 …" at bounding box center [805, 470] width 840 height 298
click at [458, 447] on input at bounding box center [436, 446] width 43 height 14
type input "10"
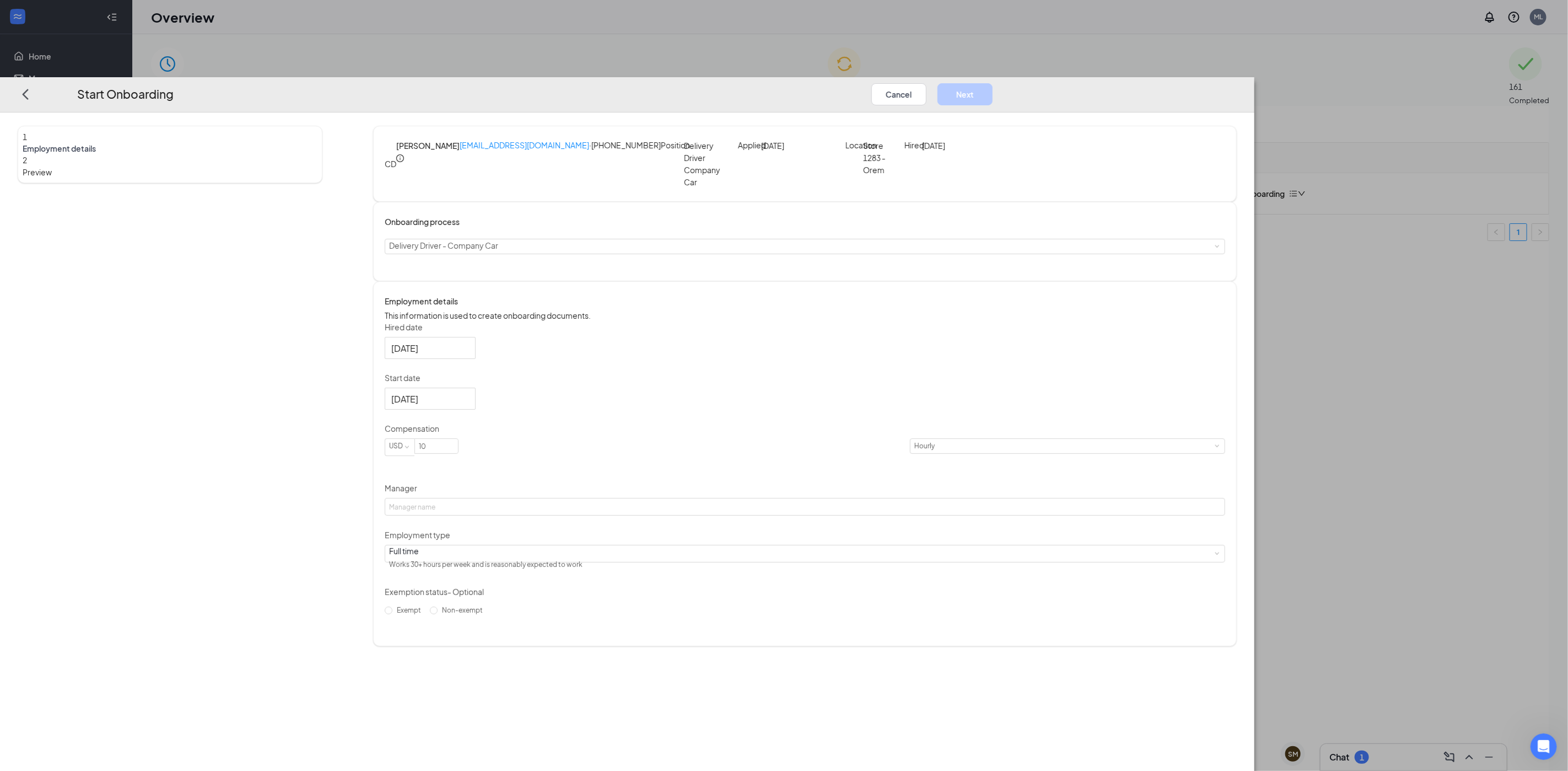
click at [799, 414] on form "Hired date [DATE] Start date [DATE] [DATE] Su Mo Tu We Th Fr Sa 27 28 29 30 31 …" at bounding box center [805, 470] width 840 height 298
click at [789, 505] on input "Manager" at bounding box center [805, 507] width 840 height 17
type input "[PERSON_NAME]"
click at [1176, 77] on div "Start Onboarding Cancel Next" at bounding box center [627, 94] width 1254 height 35
click at [993, 83] on button "Next" at bounding box center [965, 94] width 55 height 22
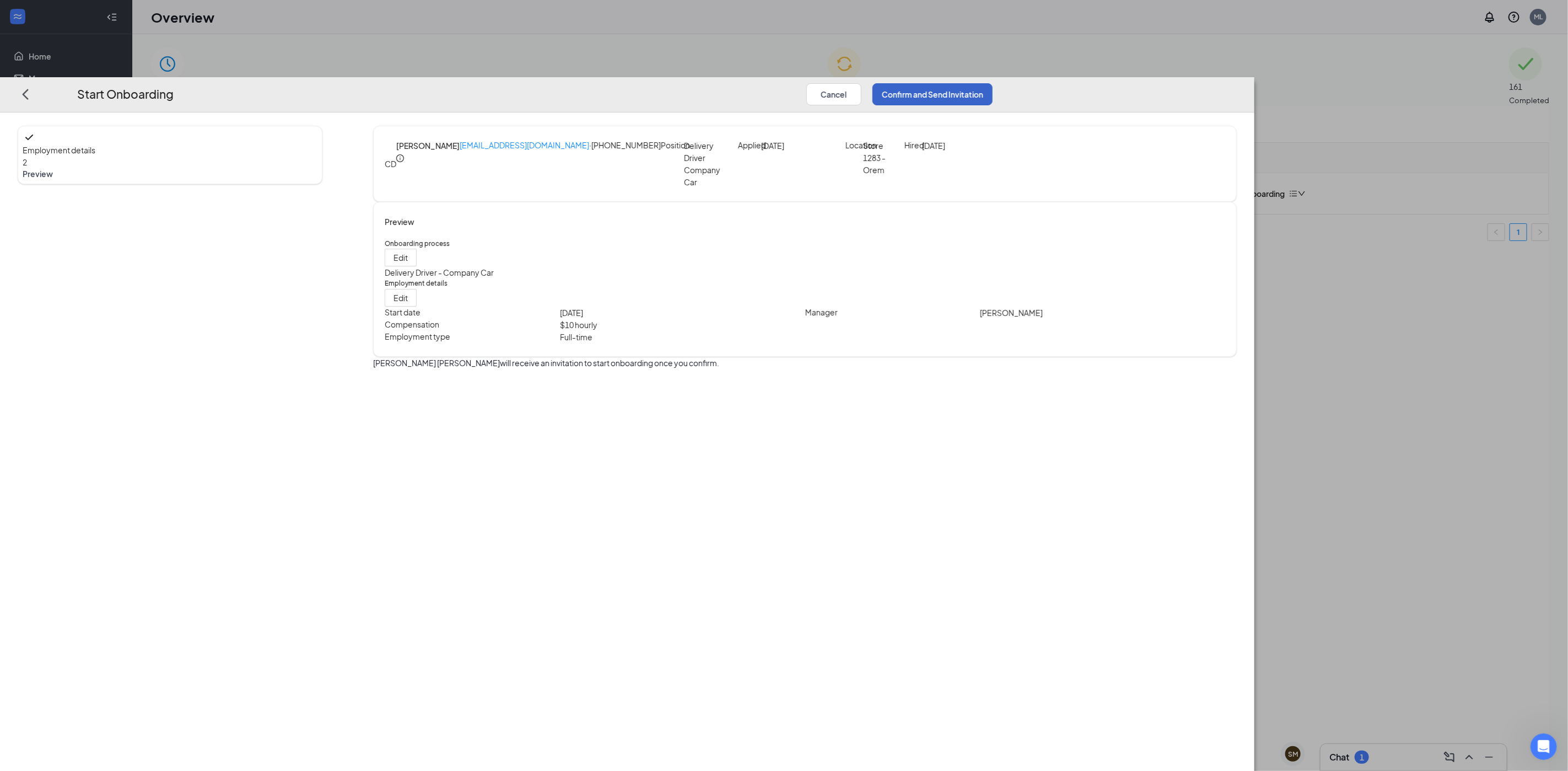
click at [993, 83] on button "Confirm and Send Invitation" at bounding box center [933, 94] width 120 height 22
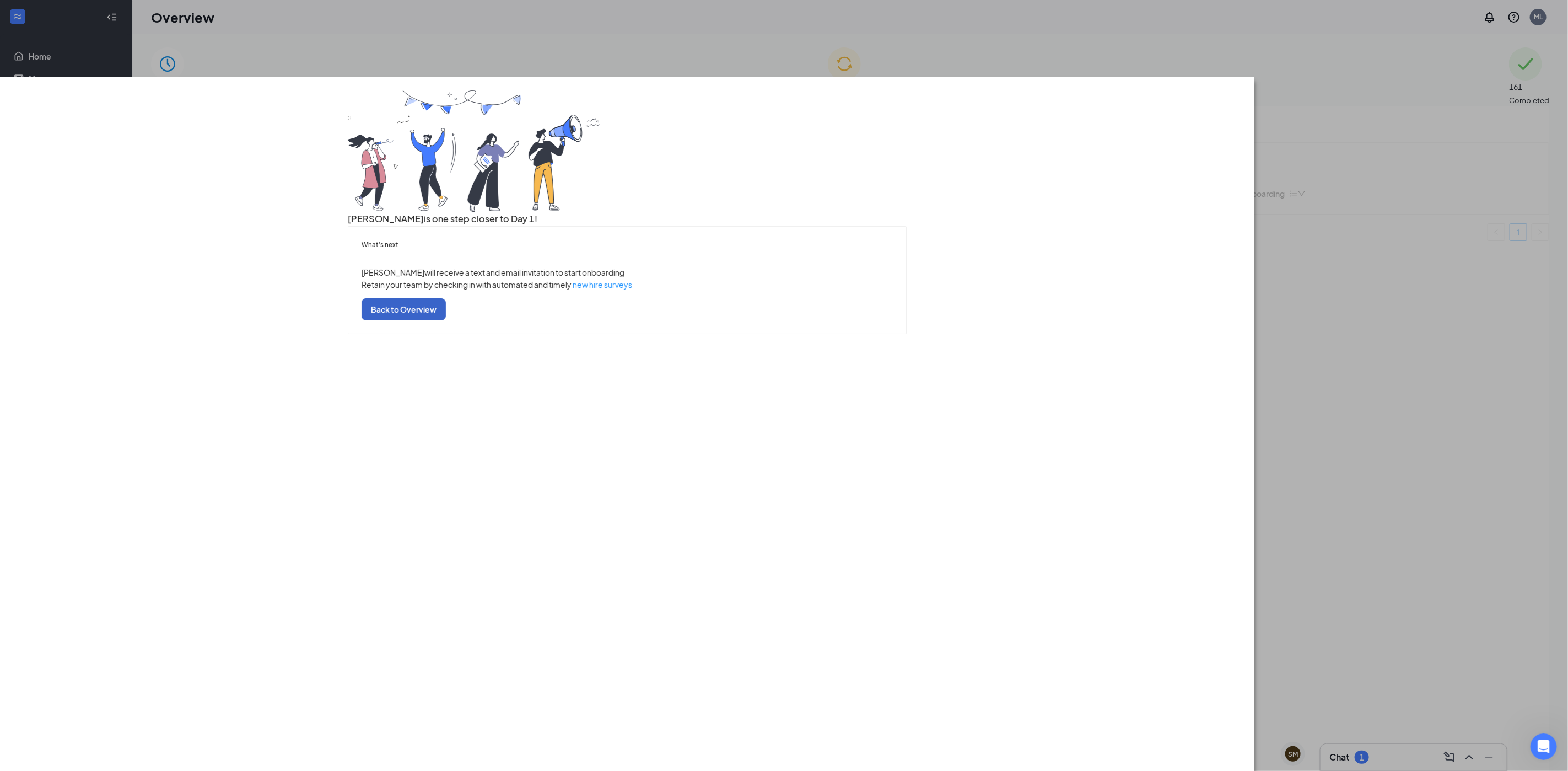
click at [446, 321] on button "Back to Overview" at bounding box center [403, 309] width 84 height 22
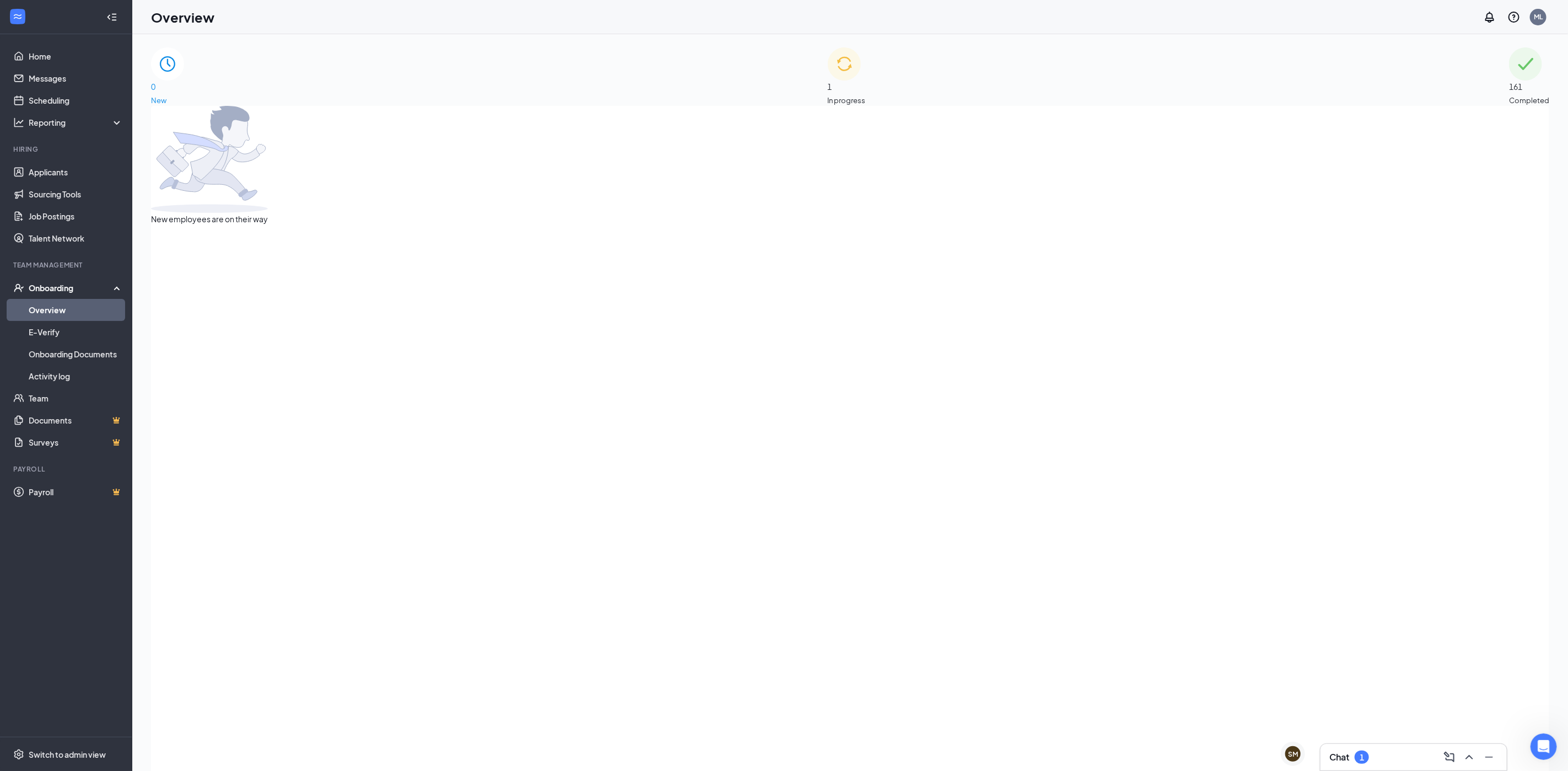
click at [866, 94] on div "1 In progress" at bounding box center [846, 76] width 38 height 58
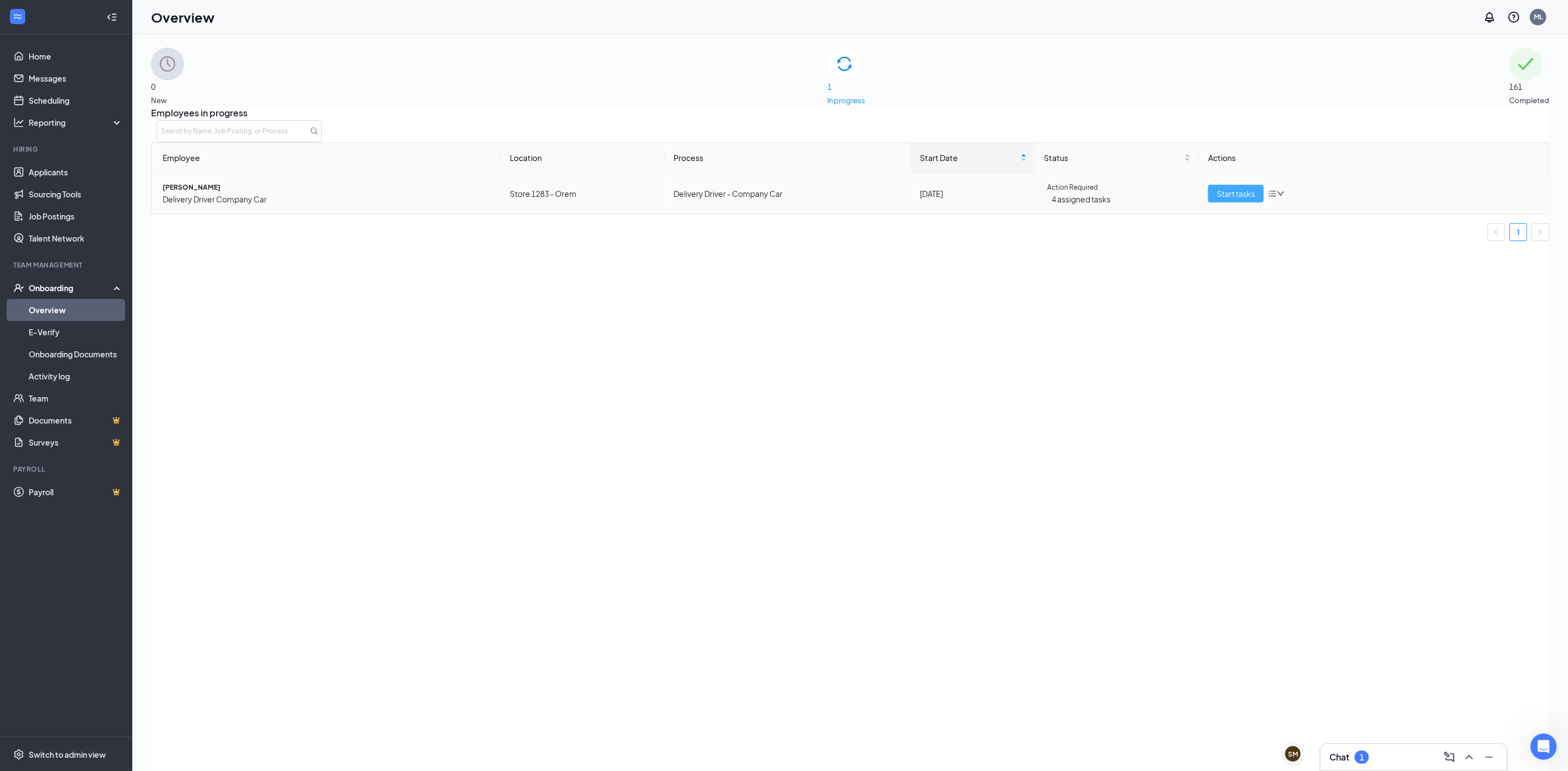
click at [1215, 199] on button "Start tasks" at bounding box center [1236, 193] width 56 height 17
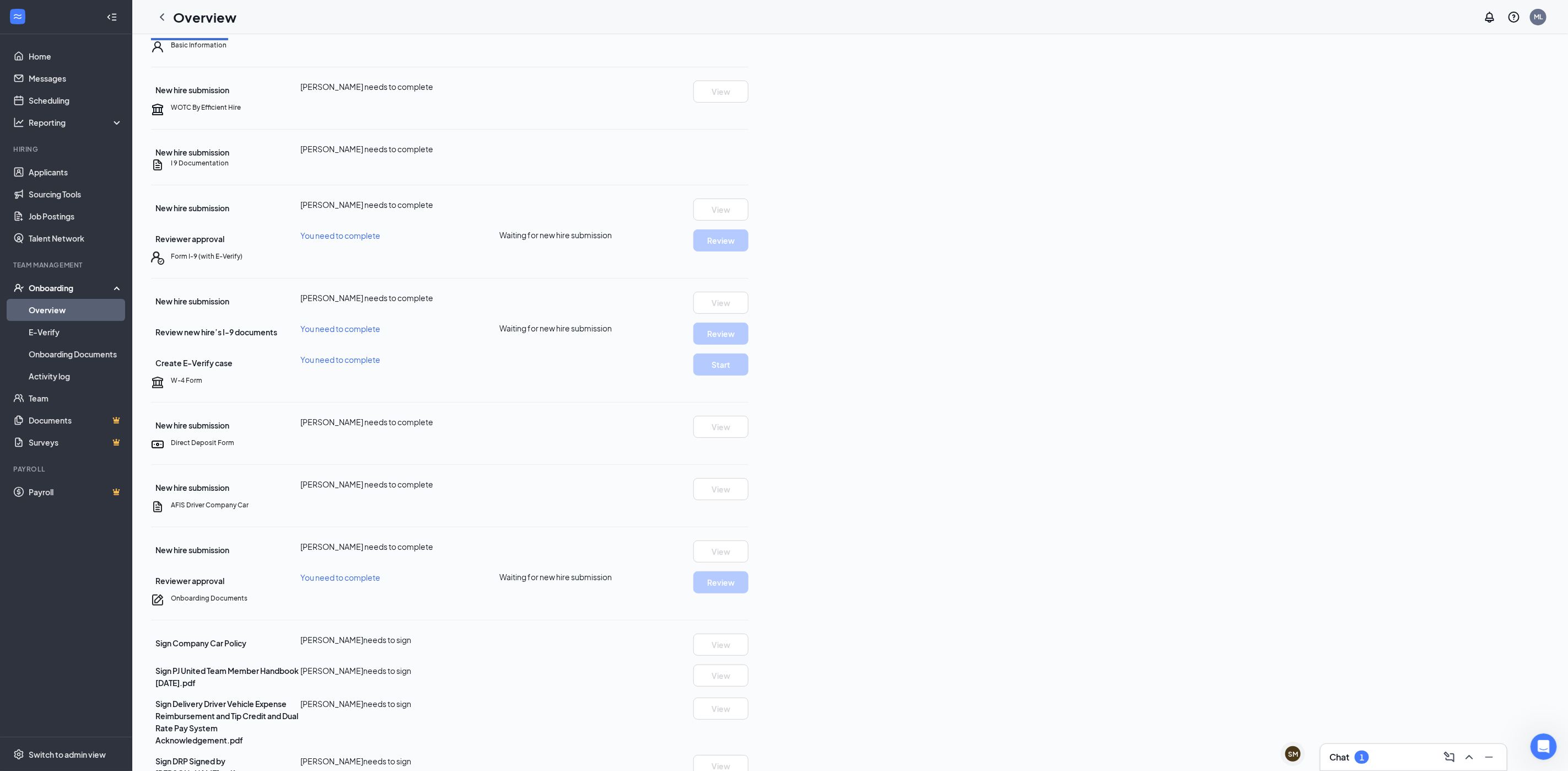
scroll to position [11, 0]
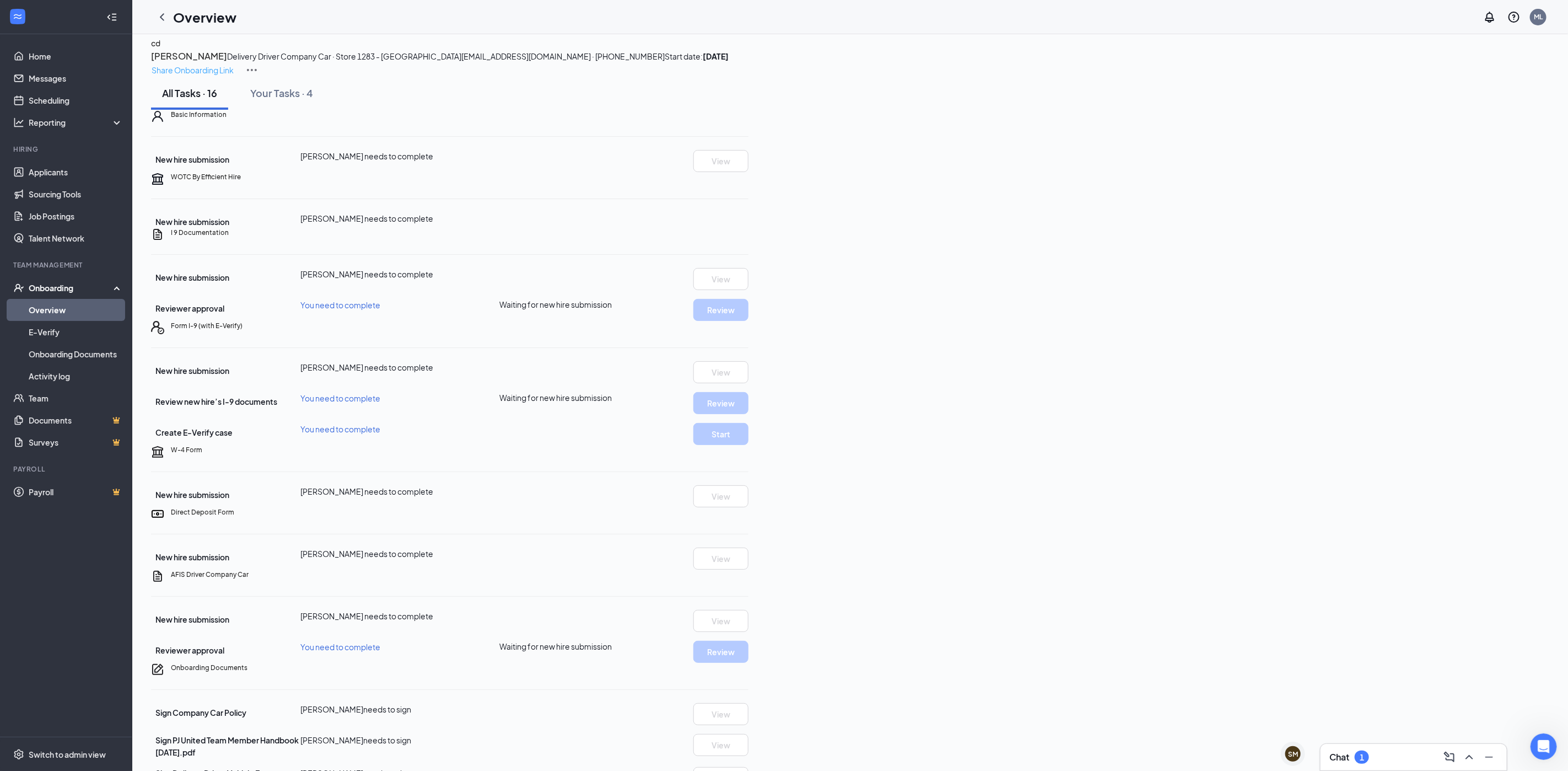
click at [233, 64] on p "Share Onboarding Link" at bounding box center [193, 70] width 82 height 12
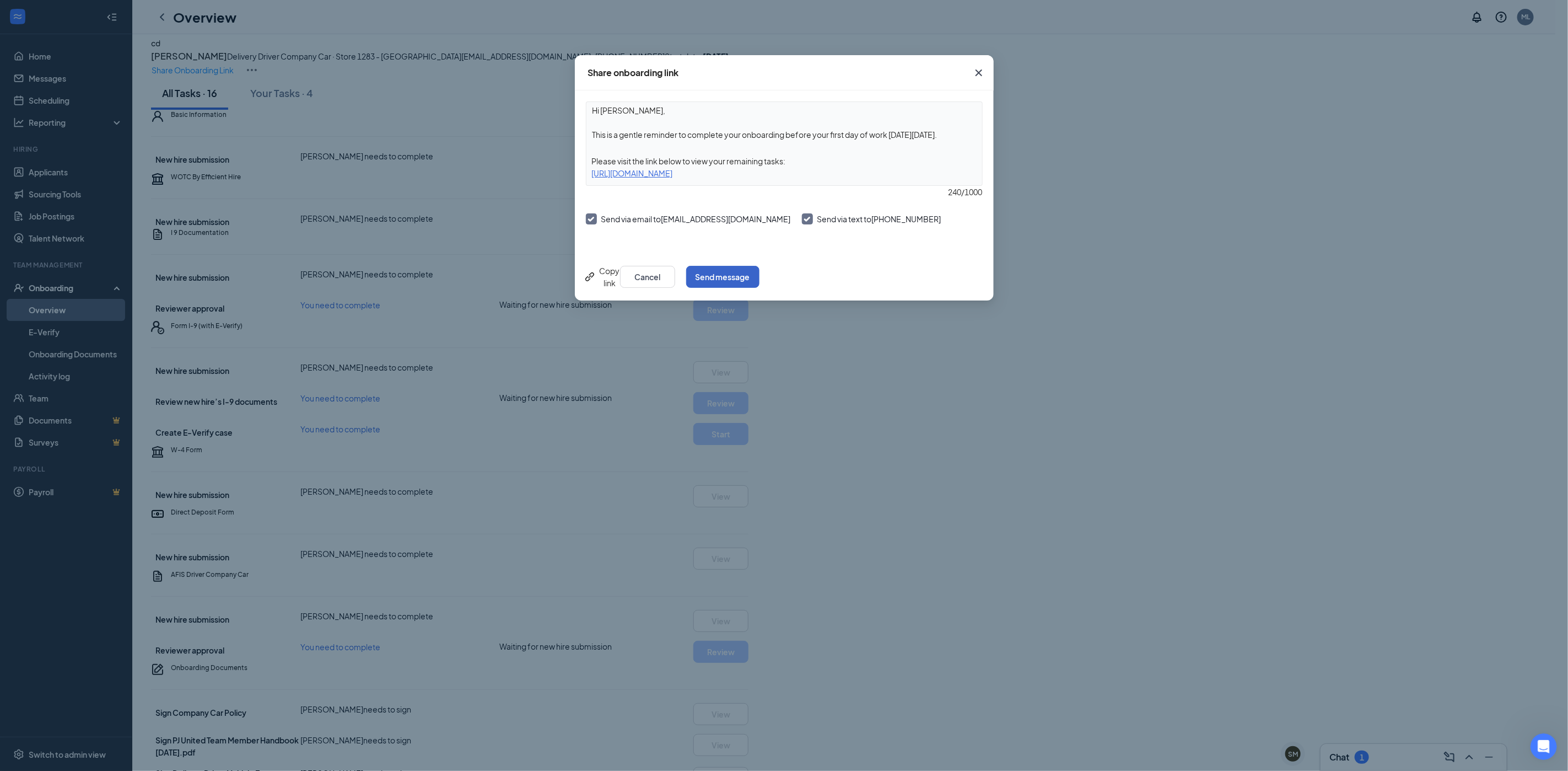
click at [759, 267] on button "Send message" at bounding box center [723, 276] width 74 height 22
